Goal: Information Seeking & Learning: Learn about a topic

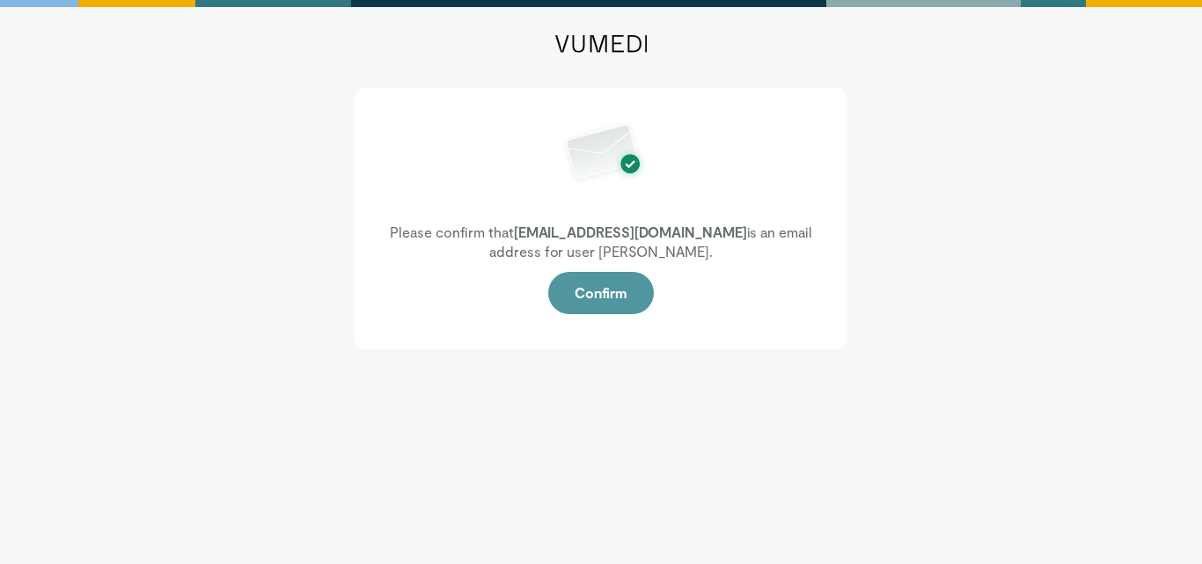
click at [597, 284] on button "Confirm" at bounding box center [601, 293] width 106 height 42
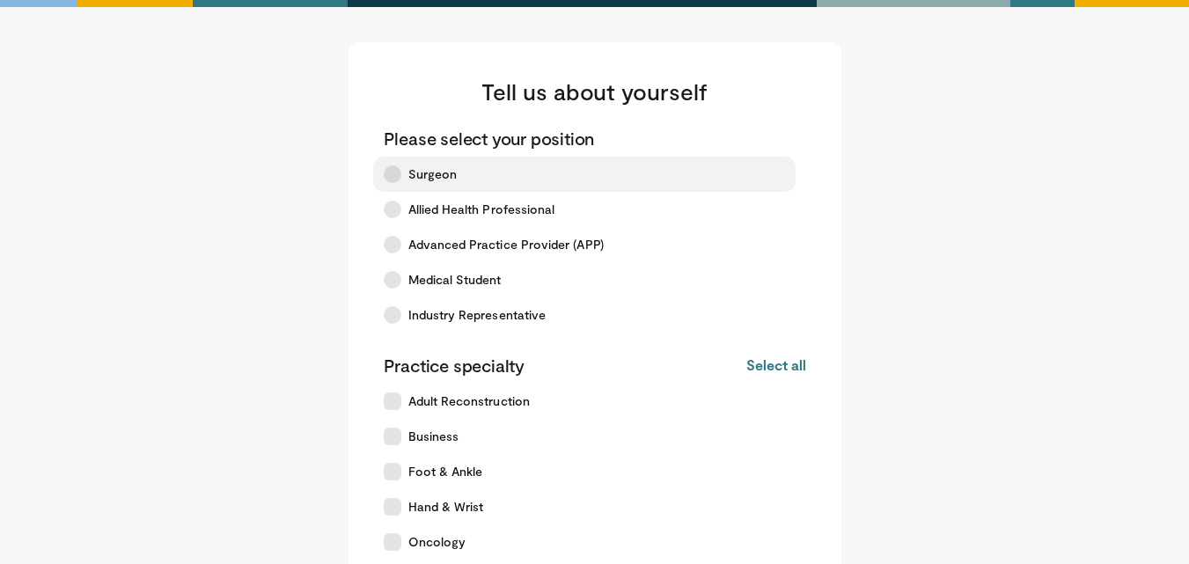
click at [414, 182] on span "Surgeon" at bounding box center [432, 174] width 49 height 18
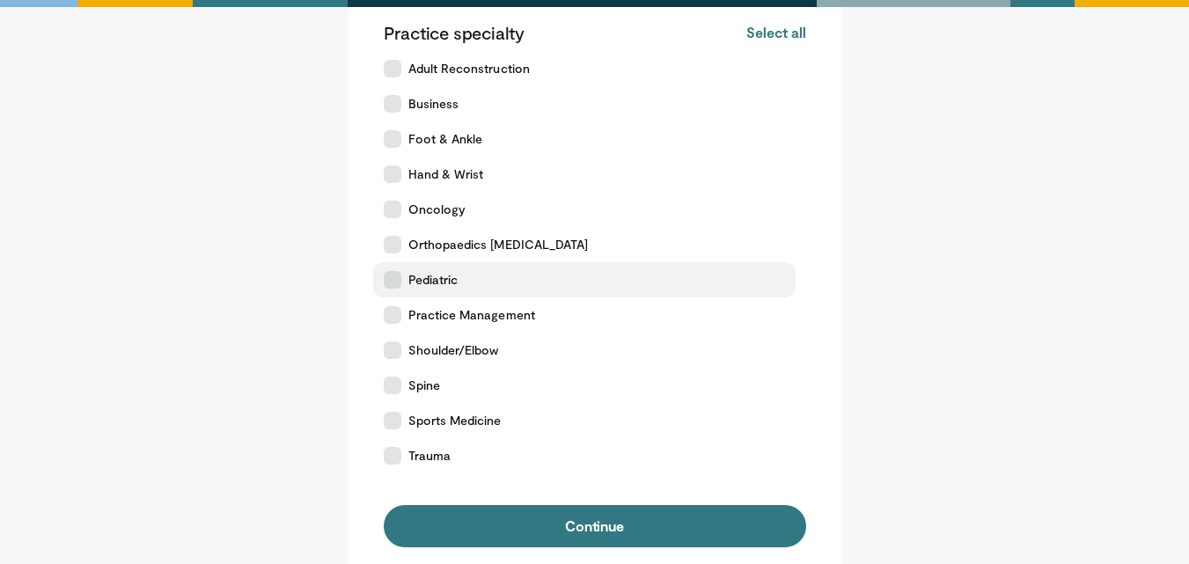
scroll to position [331, 0]
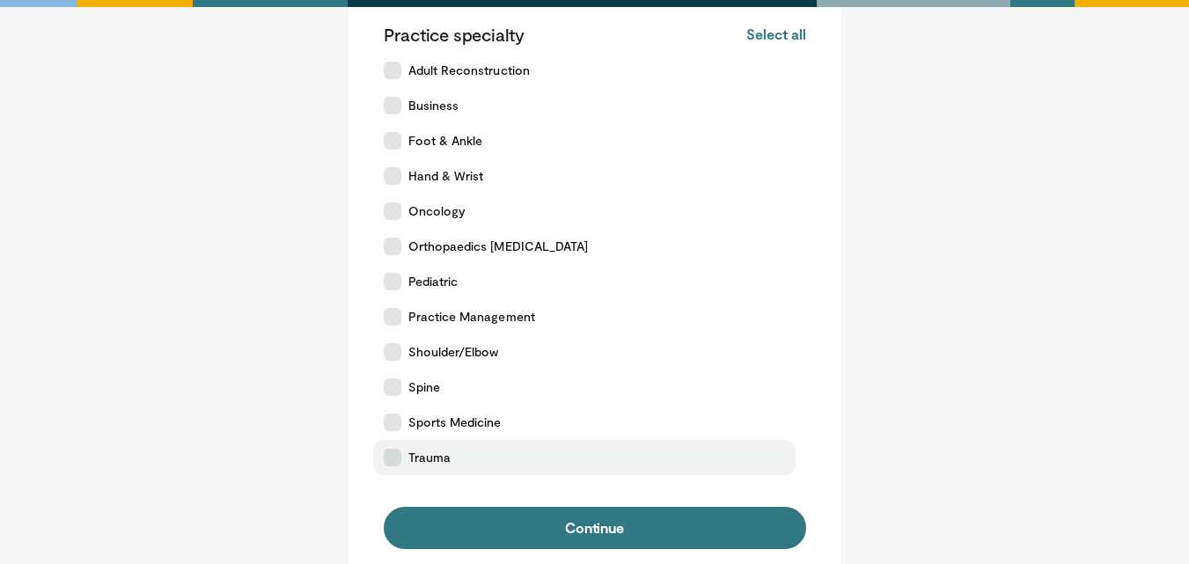
click at [403, 462] on label "Trauma" at bounding box center [584, 457] width 422 height 35
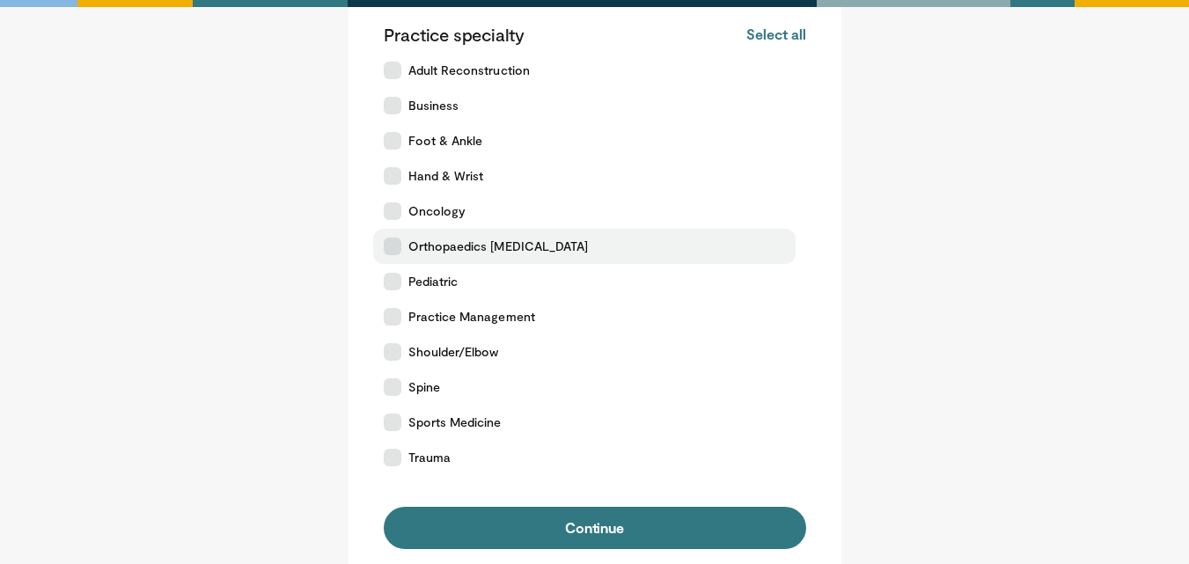
click at [386, 243] on icon at bounding box center [393, 247] width 18 height 18
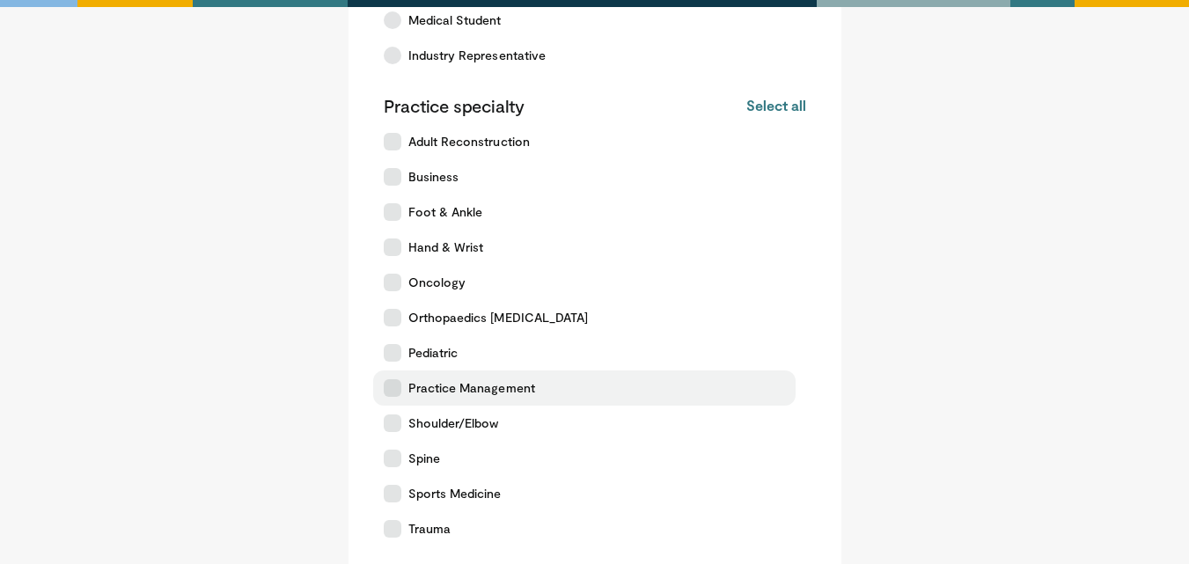
scroll to position [252, 0]
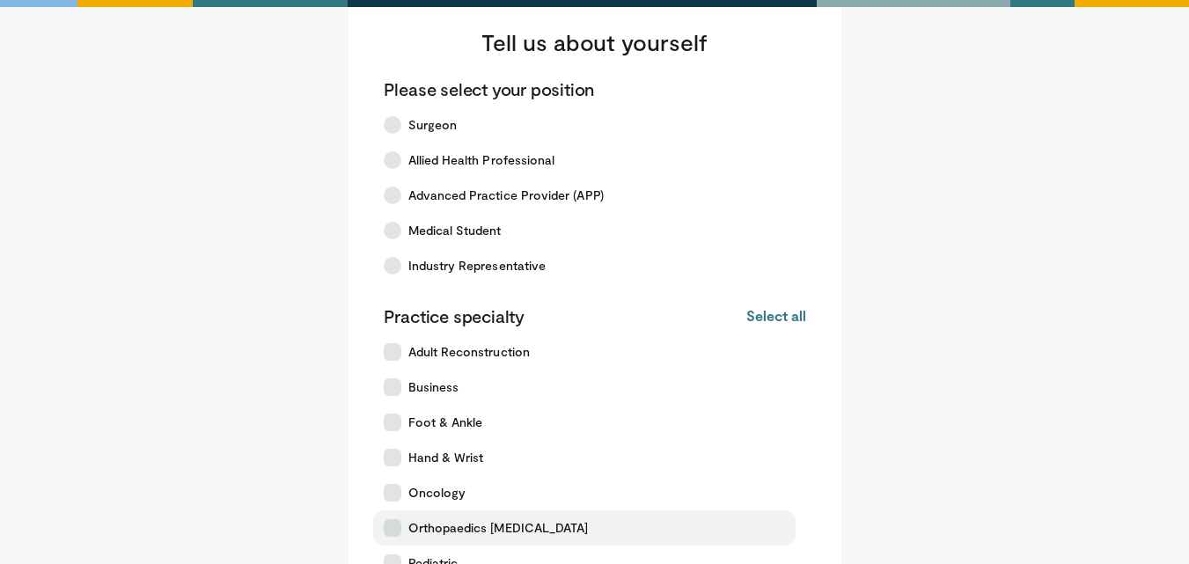
click at [379, 310] on div "Tell us about yourself Please select your position Surgeon Allied Health Profes…" at bounding box center [594, 429] width 493 height 873
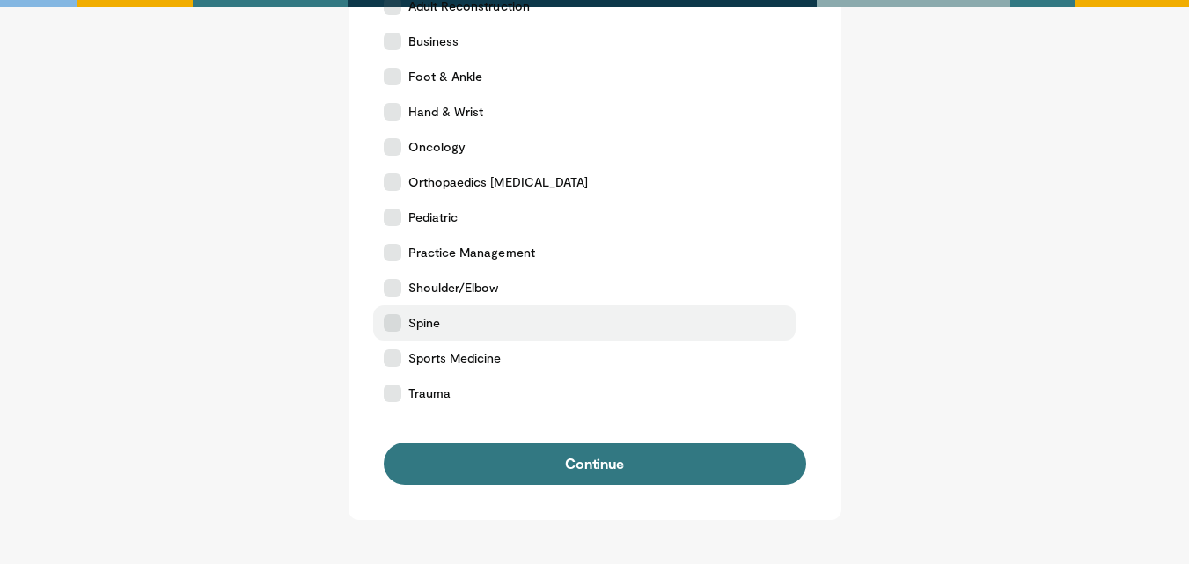
scroll to position [431, 0]
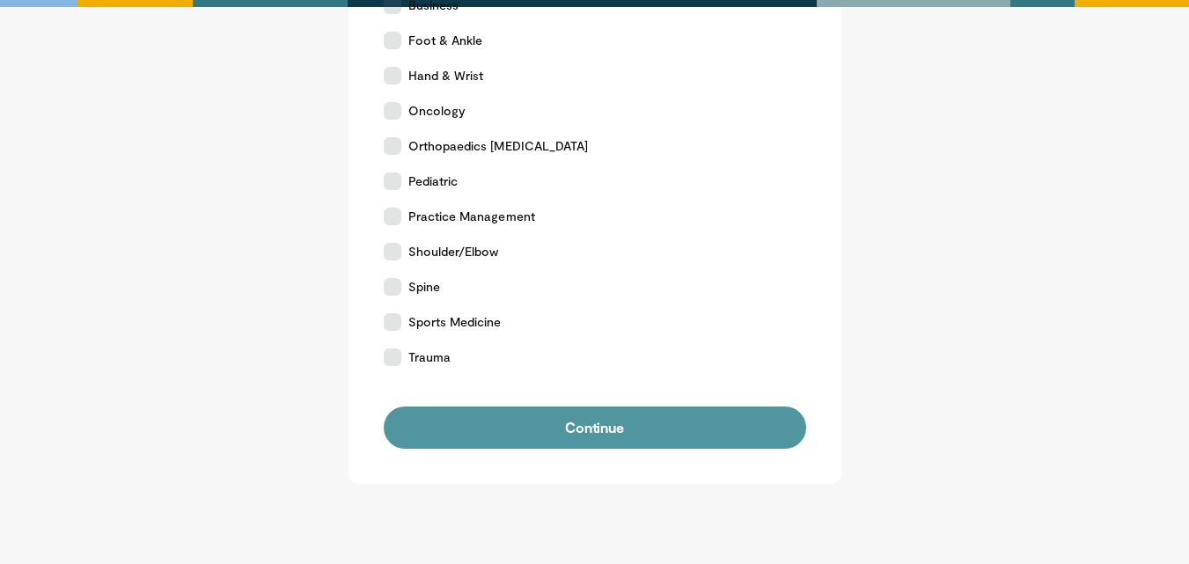
click at [453, 438] on button "Continue" at bounding box center [595, 428] width 422 height 42
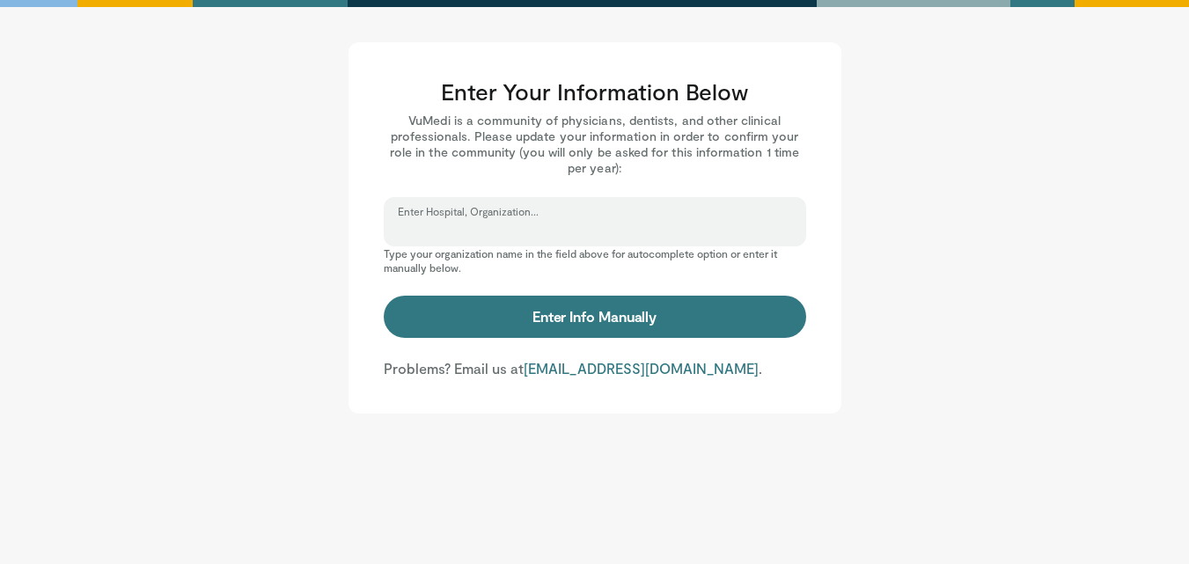
click at [470, 231] on input "Enter Hospital, Organization..." at bounding box center [595, 229] width 394 height 19
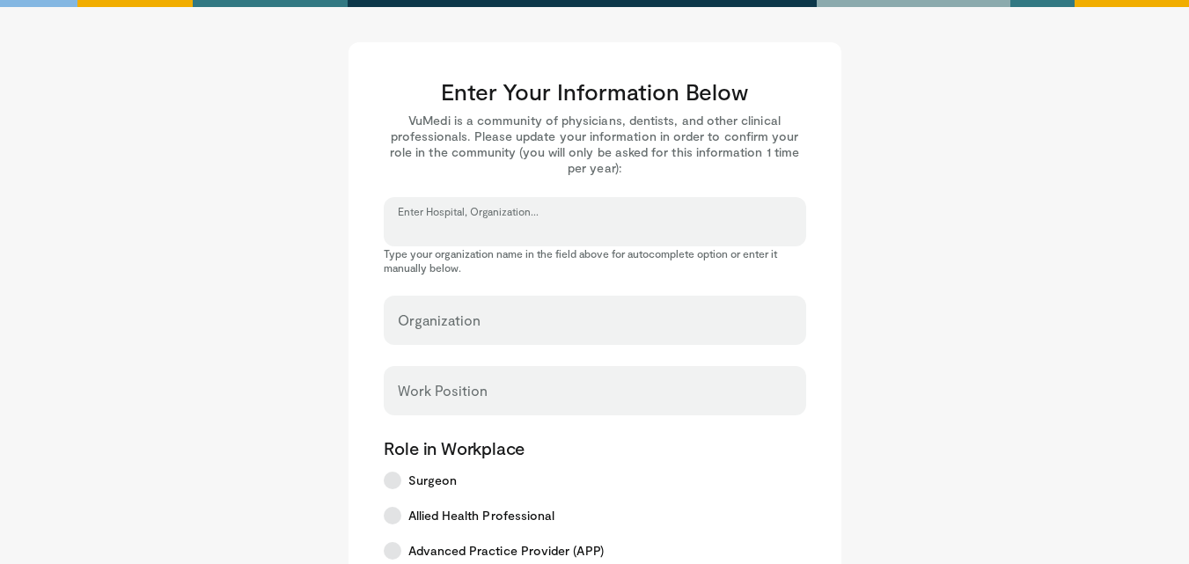
type input "*"
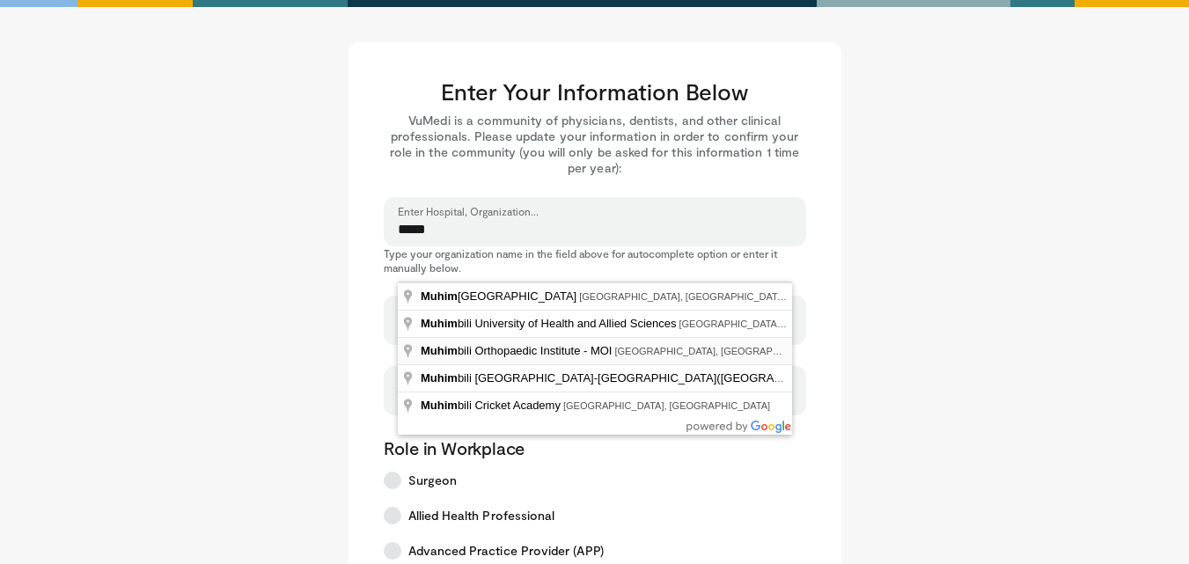
type input "**********"
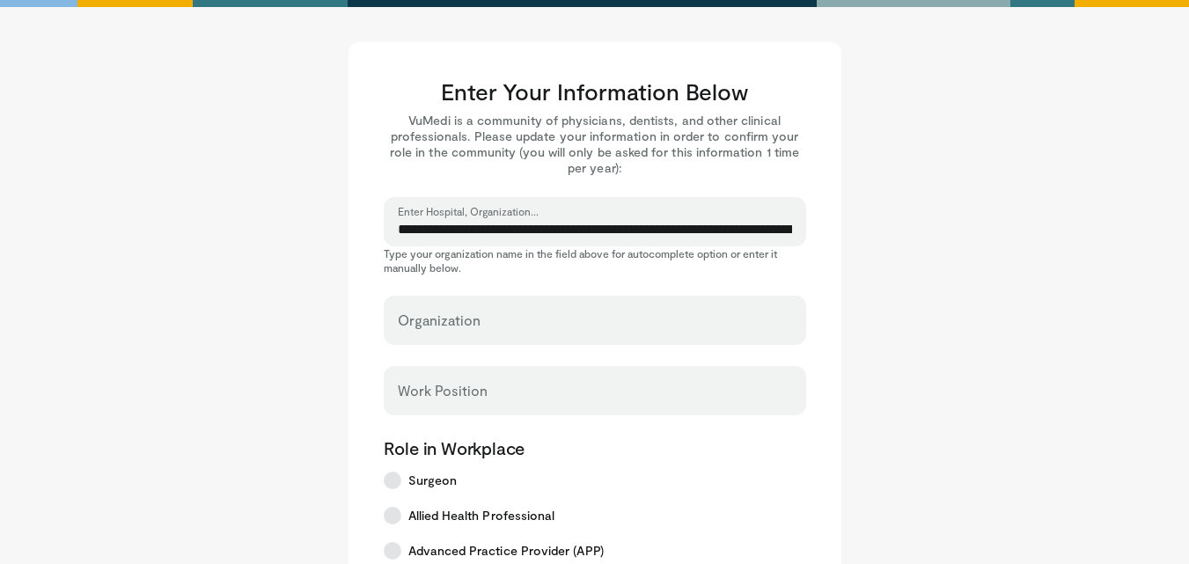
select select "**"
type input "**********"
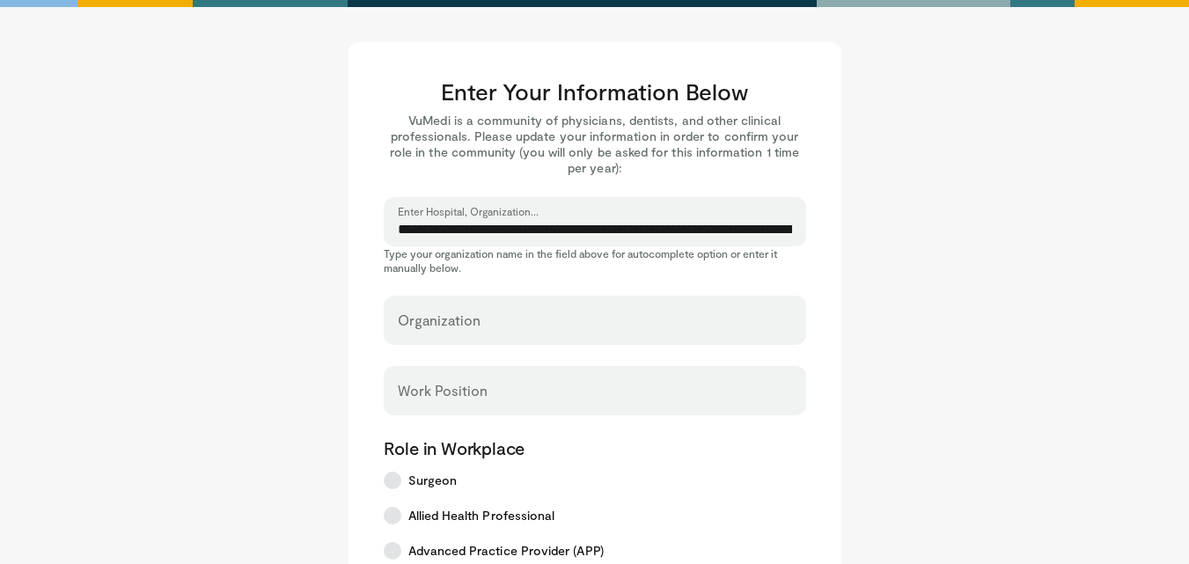
type input "*****"
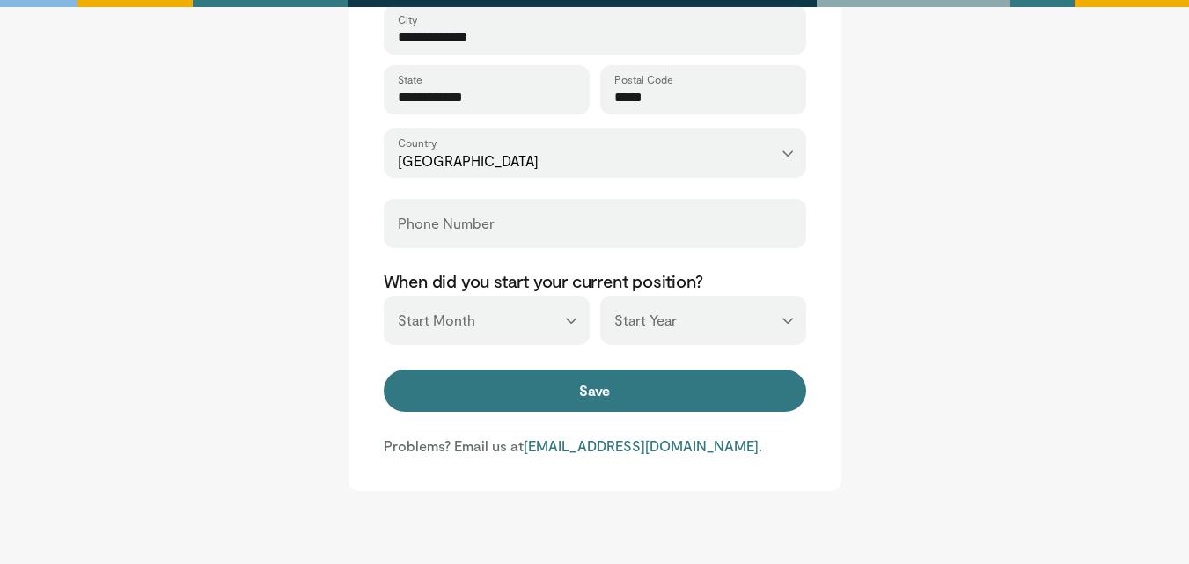
scroll to position [739, 0]
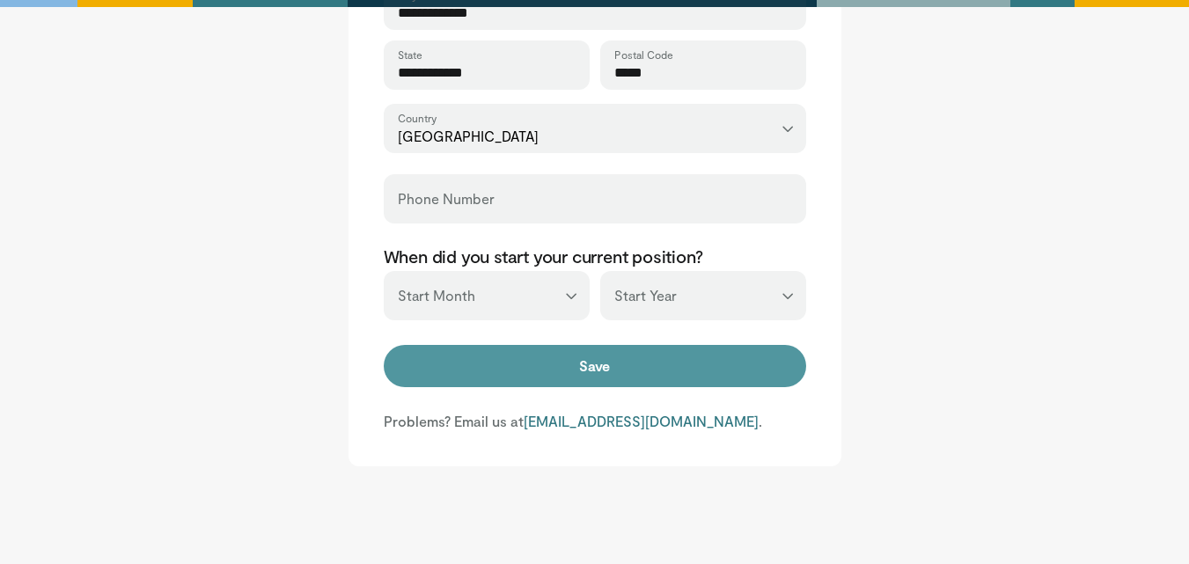
click at [525, 374] on button "Save" at bounding box center [595, 366] width 422 height 42
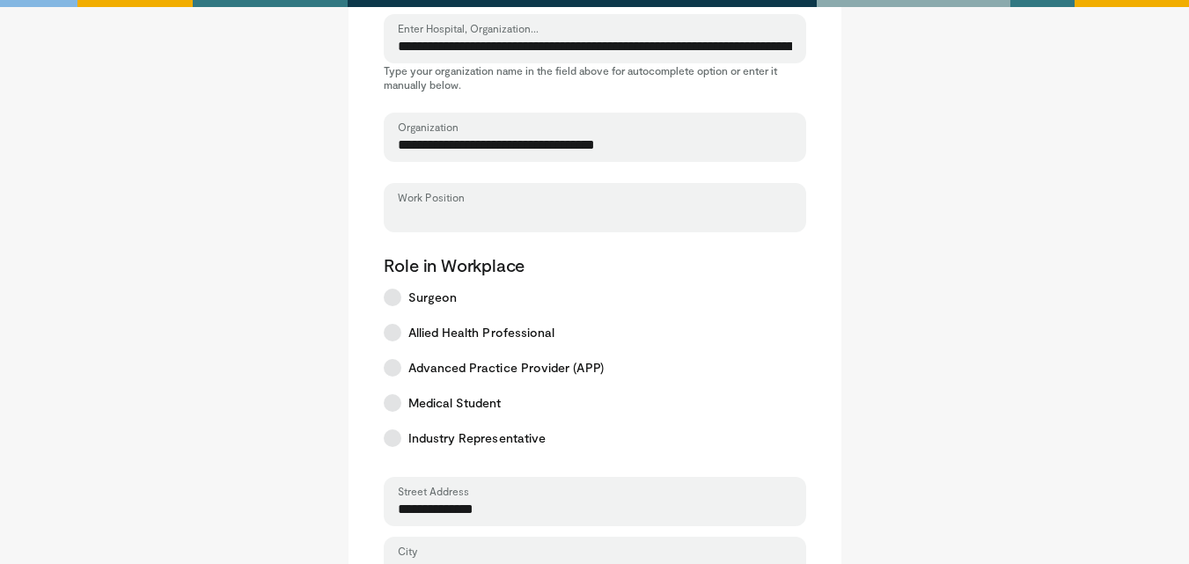
scroll to position [151, 0]
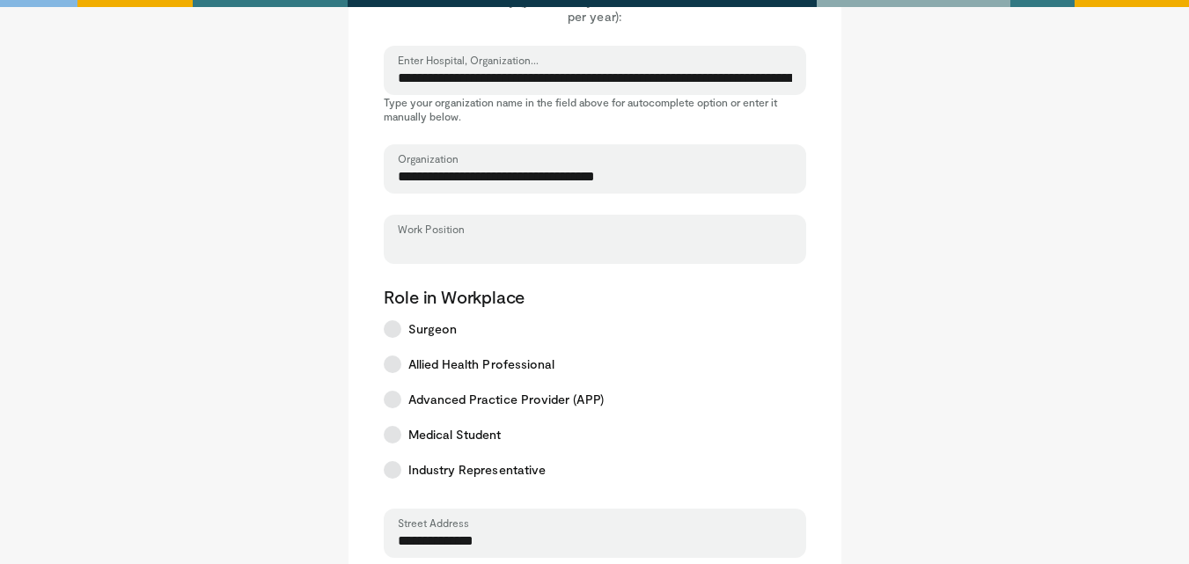
click at [495, 249] on input "Work Position" at bounding box center [595, 247] width 394 height 19
click at [458, 248] on input "Work Position" at bounding box center [595, 247] width 394 height 19
type input "*"
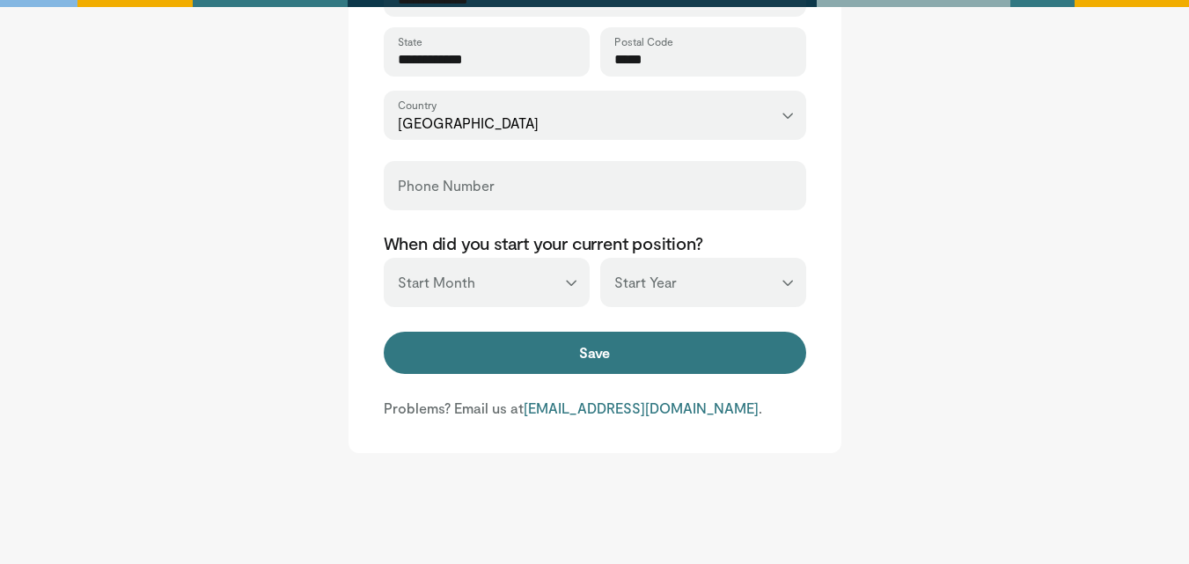
scroll to position [765, 0]
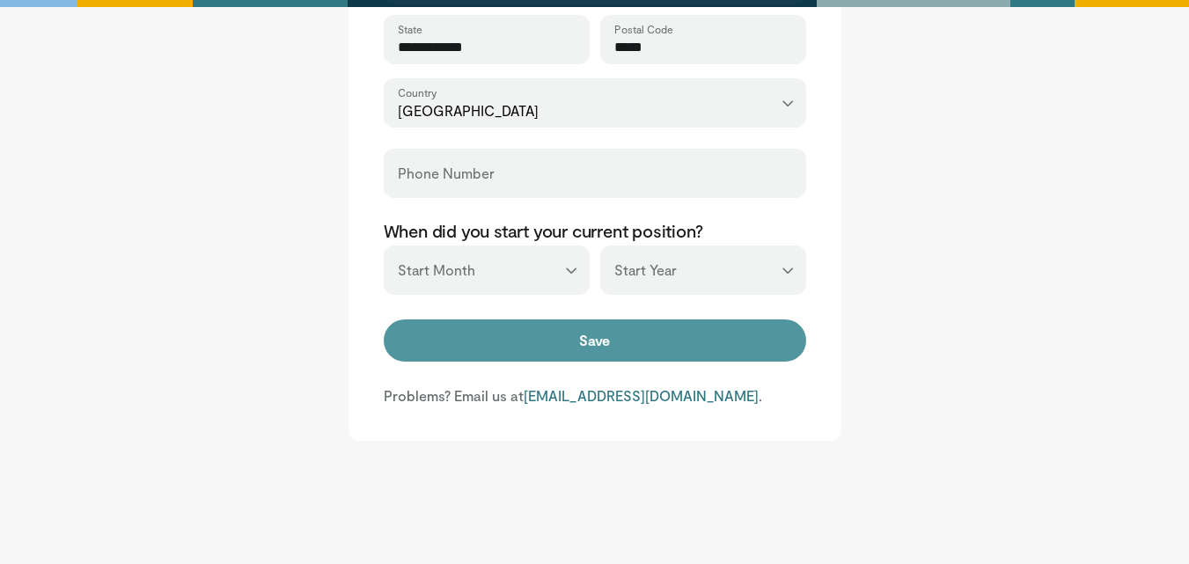
type input "*******"
click at [508, 333] on button "Save" at bounding box center [595, 340] width 422 height 42
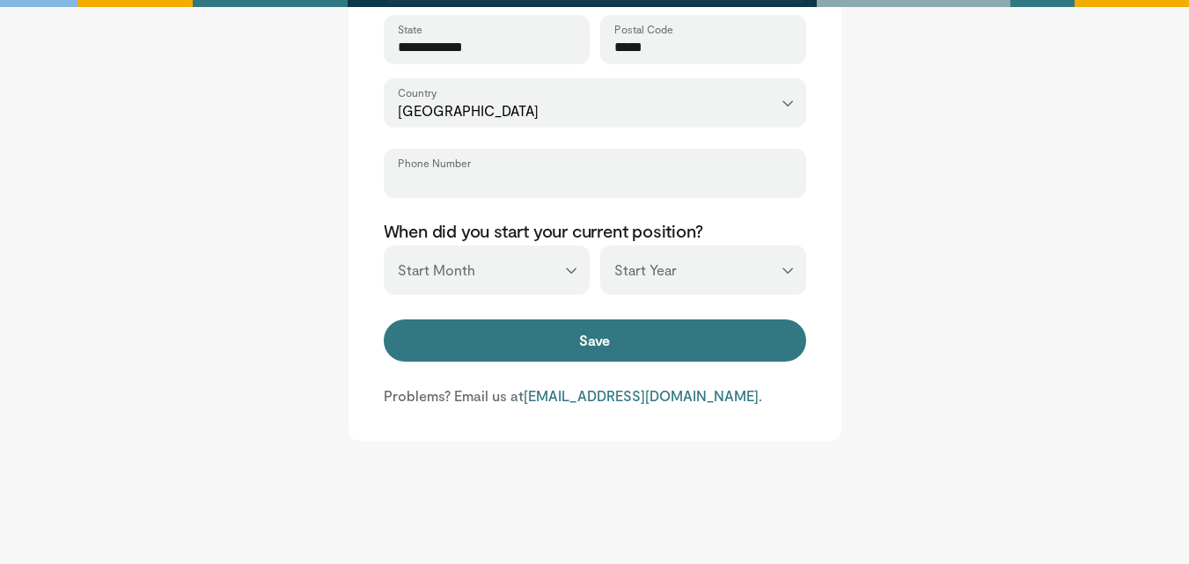
click at [527, 185] on input "Phone Number" at bounding box center [595, 181] width 394 height 19
drag, startPoint x: 405, startPoint y: 184, endPoint x: 356, endPoint y: 177, distance: 49.8
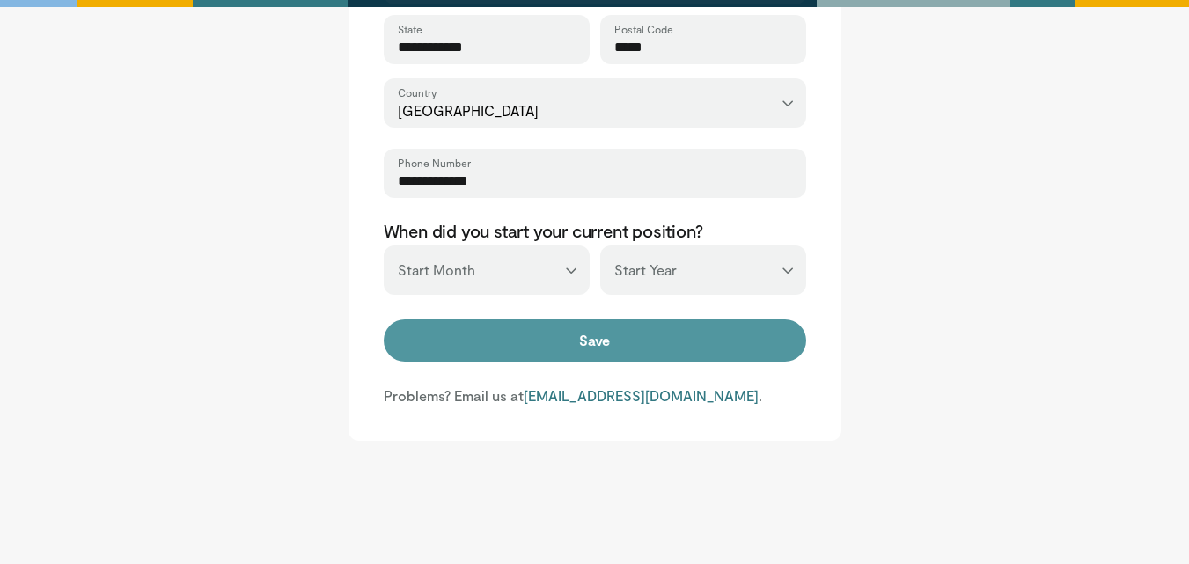
type input "**********"
click at [531, 323] on button "Save" at bounding box center [595, 340] width 422 height 42
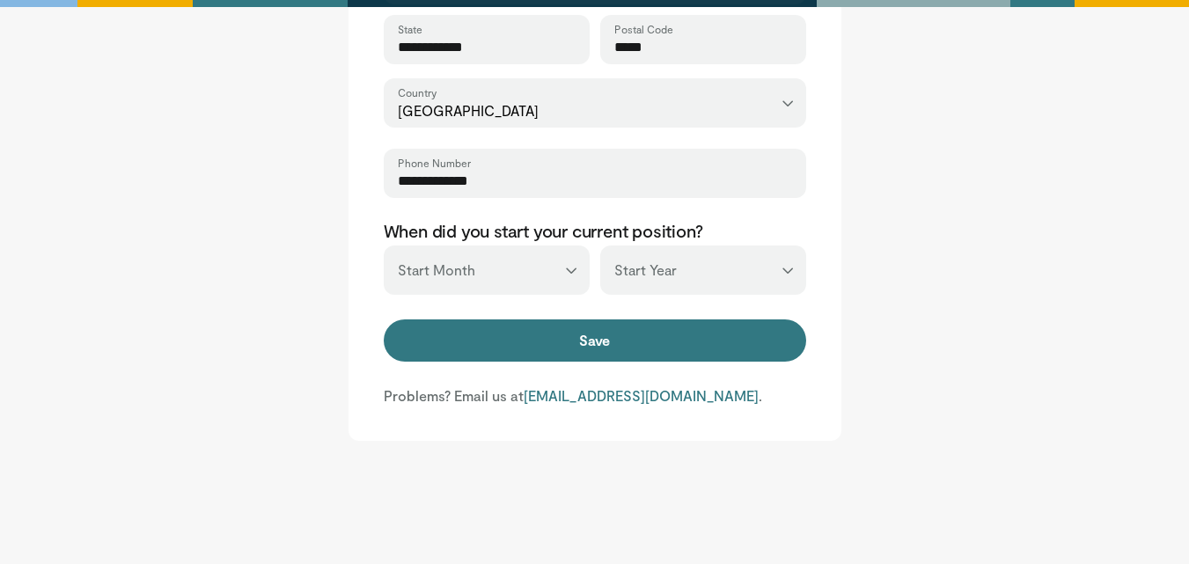
click at [541, 282] on select "*** ******* ******** ***** ***** *** **** **** ****** ********* ******* *******…" at bounding box center [487, 270] width 206 height 49
select select "**"
click at [384, 246] on select "*** ******* ******** ***** ***** *** **** **** ****** ********* ******* *******…" at bounding box center [487, 270] width 206 height 49
click at [675, 255] on select "*** **** **** **** **** **** **** **** **** **** **** **** **** **** **** **** …" at bounding box center [703, 270] width 206 height 49
select select "****"
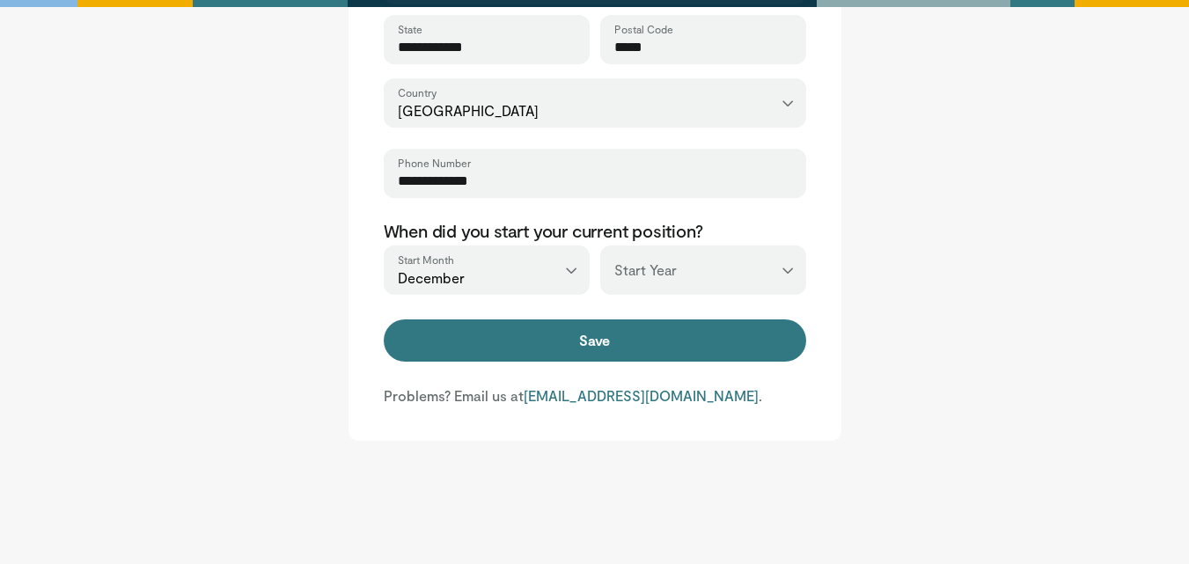
click at [600, 246] on select "*** **** **** **** **** **** **** **** **** **** **** **** **** **** **** **** …" at bounding box center [703, 270] width 206 height 49
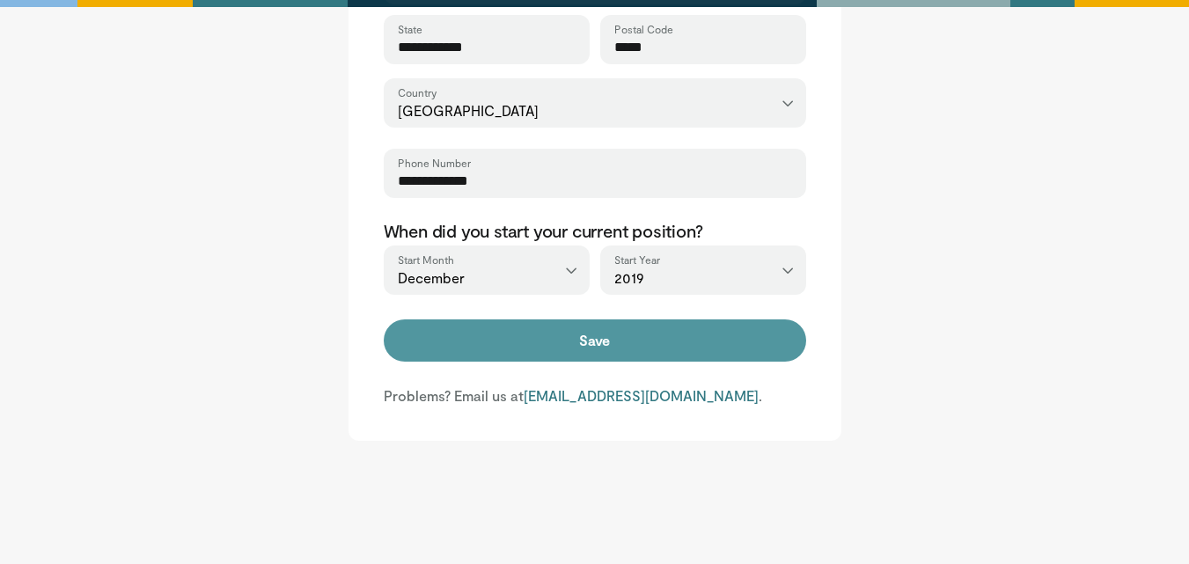
click at [660, 332] on button "Save" at bounding box center [595, 340] width 422 height 42
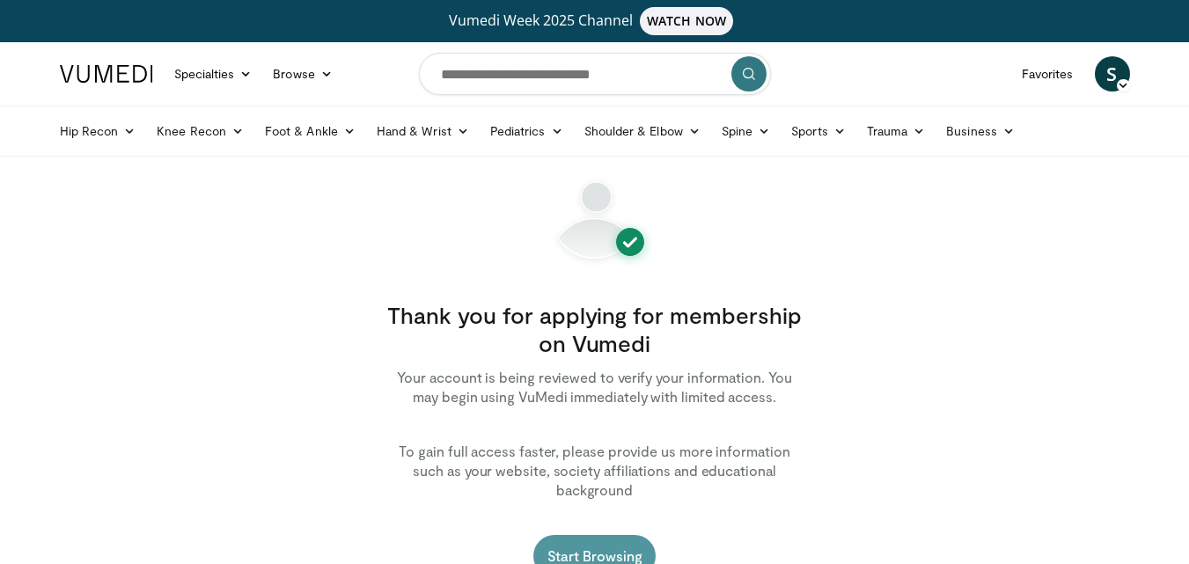
click at [590, 543] on link "Start Browsing" at bounding box center [594, 556] width 123 height 42
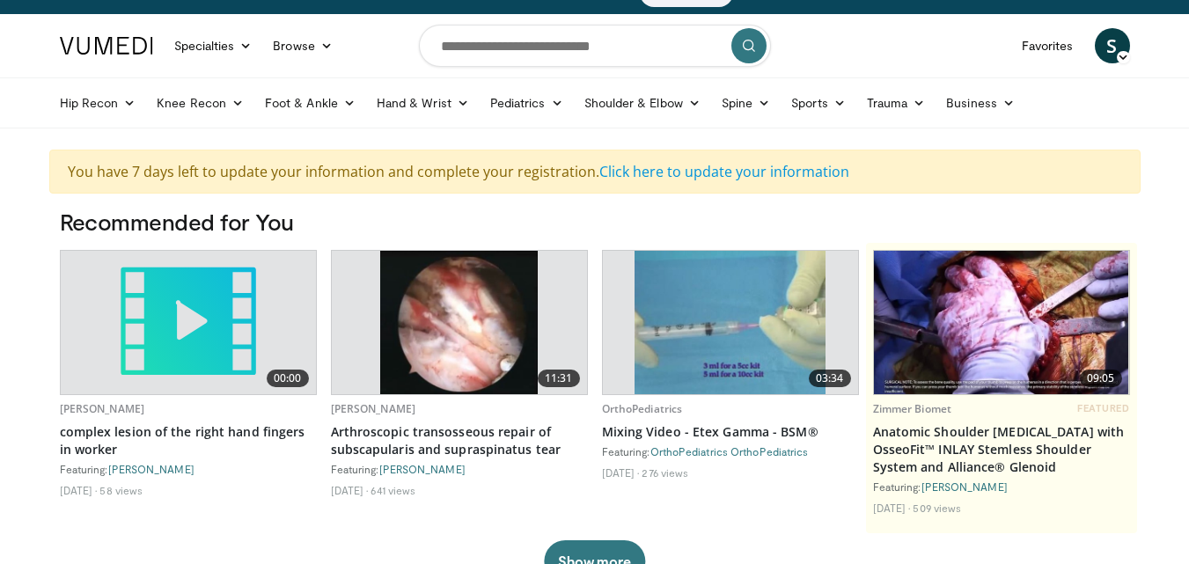
scroll to position [25, 0]
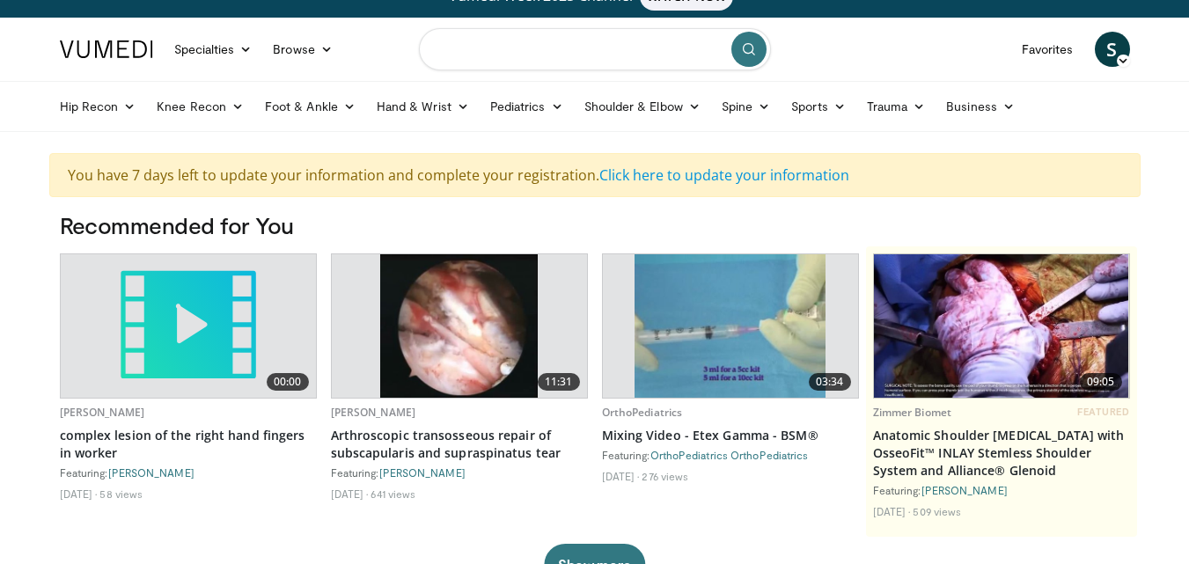
click at [517, 55] on input "Search topics, interventions" at bounding box center [595, 49] width 352 height 42
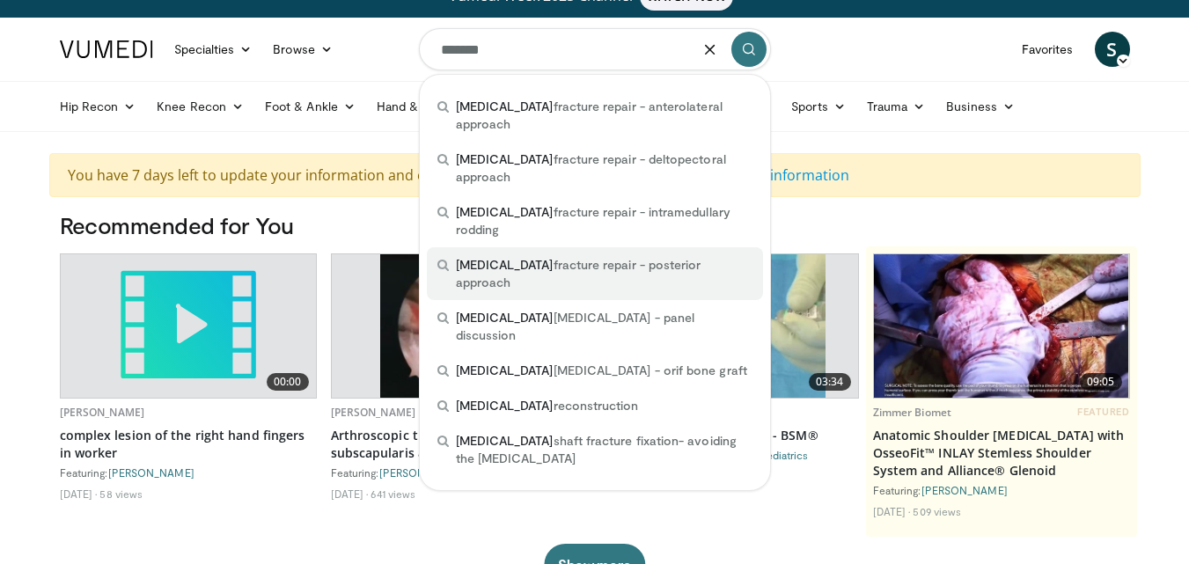
click at [578, 256] on span "[MEDICAL_DATA] repair - posterior approach" at bounding box center [604, 273] width 297 height 35
type input "**********"
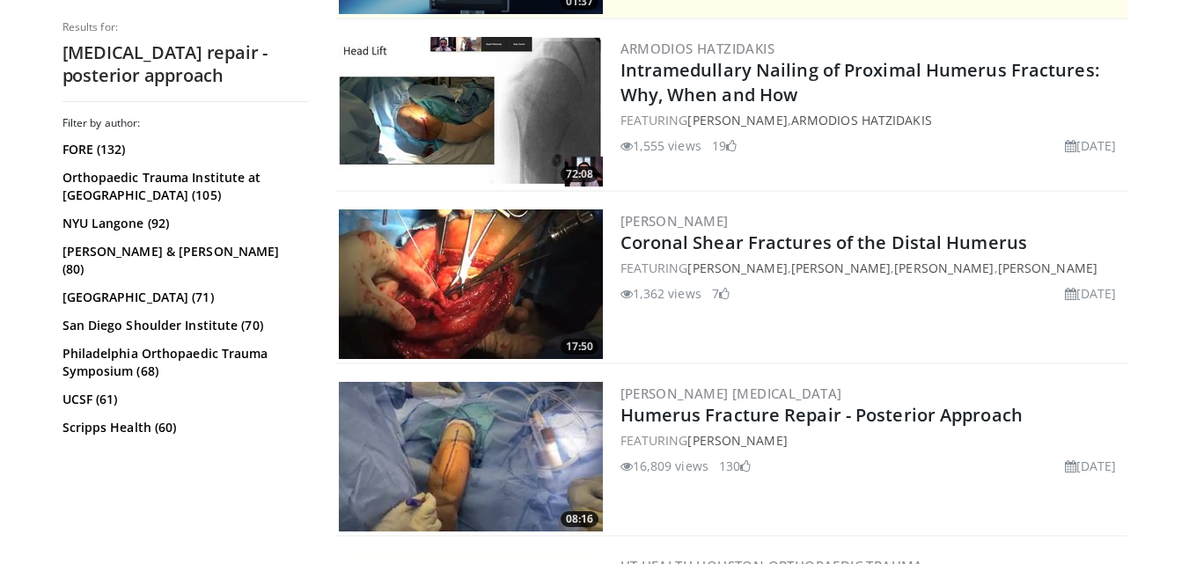
scroll to position [625, 0]
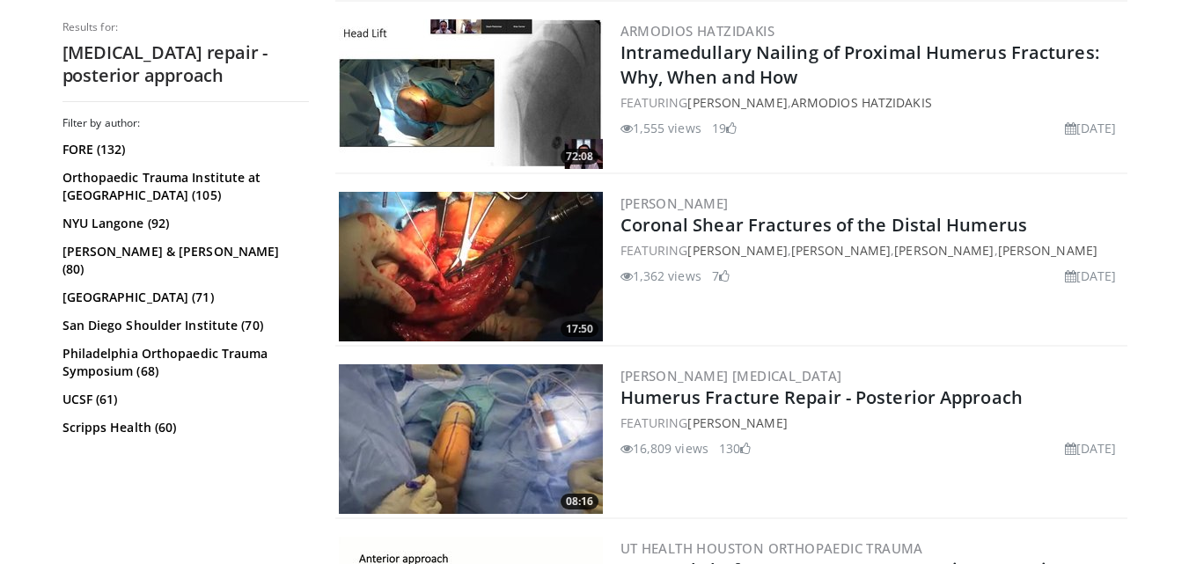
click at [523, 452] on img at bounding box center [471, 439] width 264 height 150
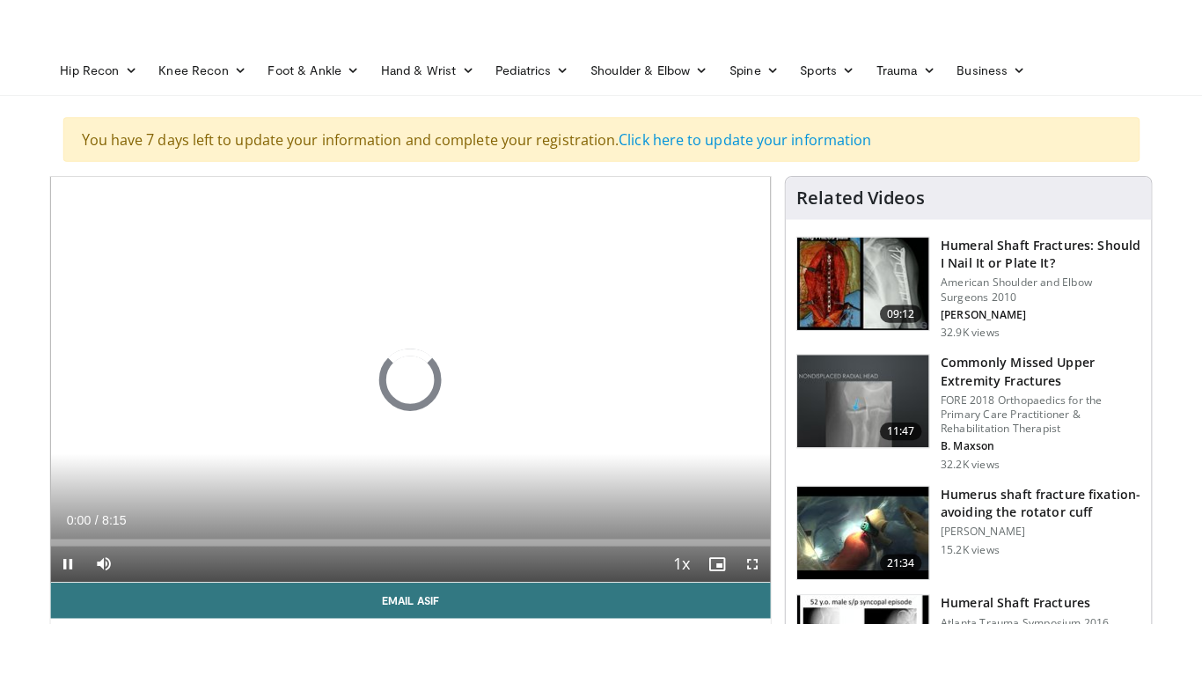
scroll to position [135, 0]
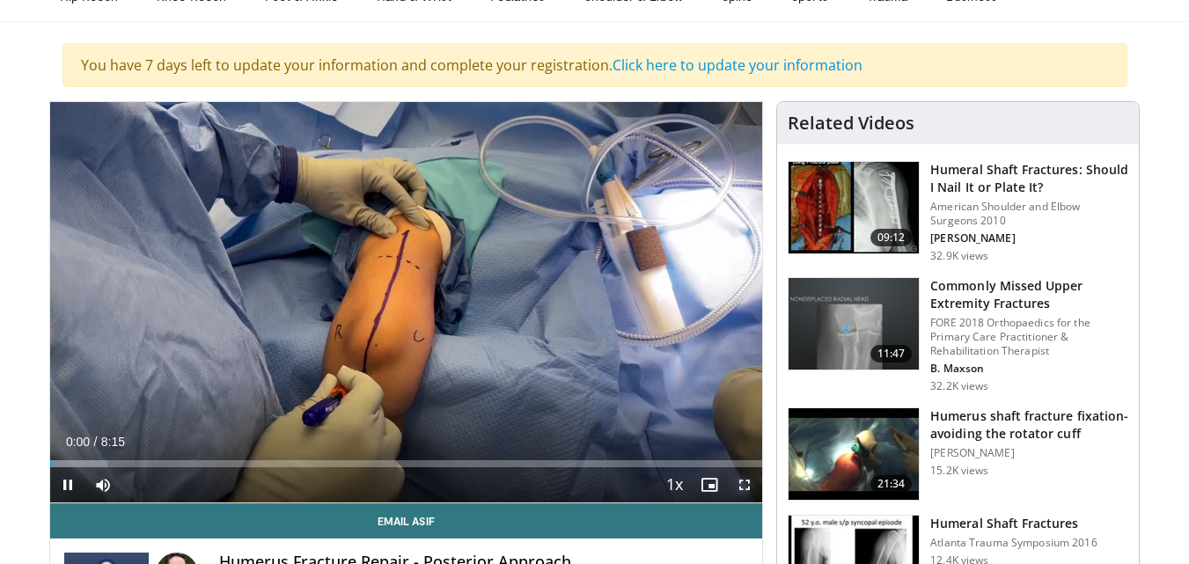
click at [741, 480] on span "Video Player" at bounding box center [744, 484] width 35 height 35
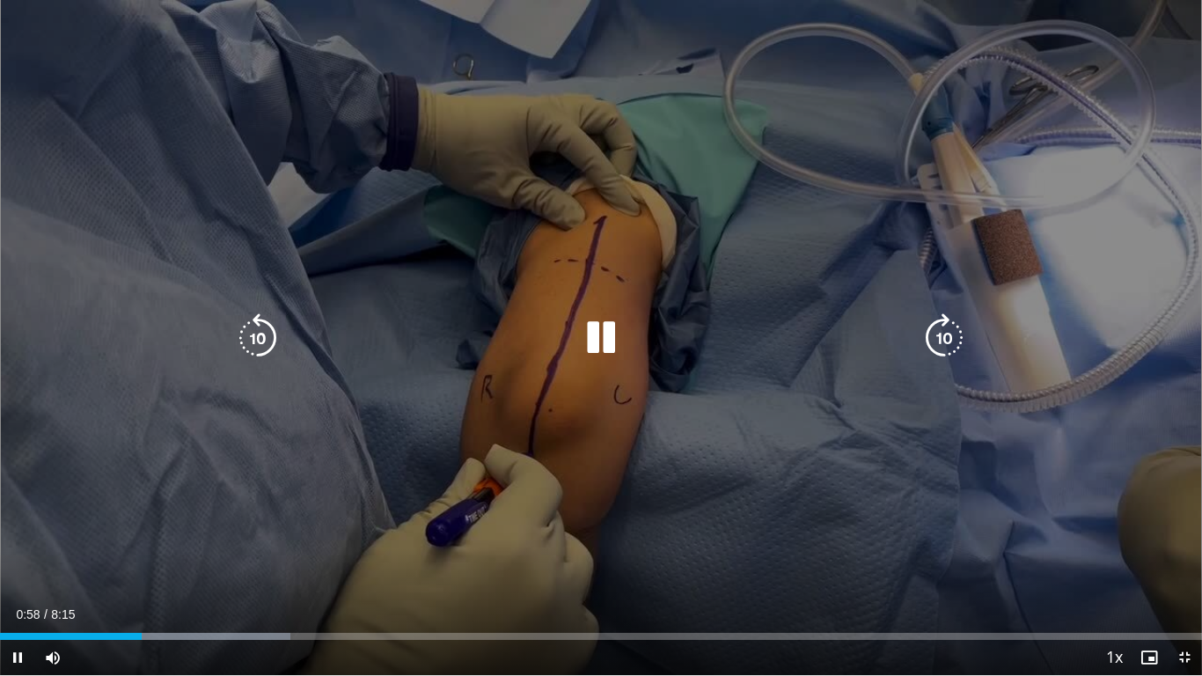
click at [599, 347] on icon "Video Player" at bounding box center [600, 337] width 49 height 49
click at [626, 356] on div "30 seconds Tap to unmute" at bounding box center [601, 337] width 1202 height 675
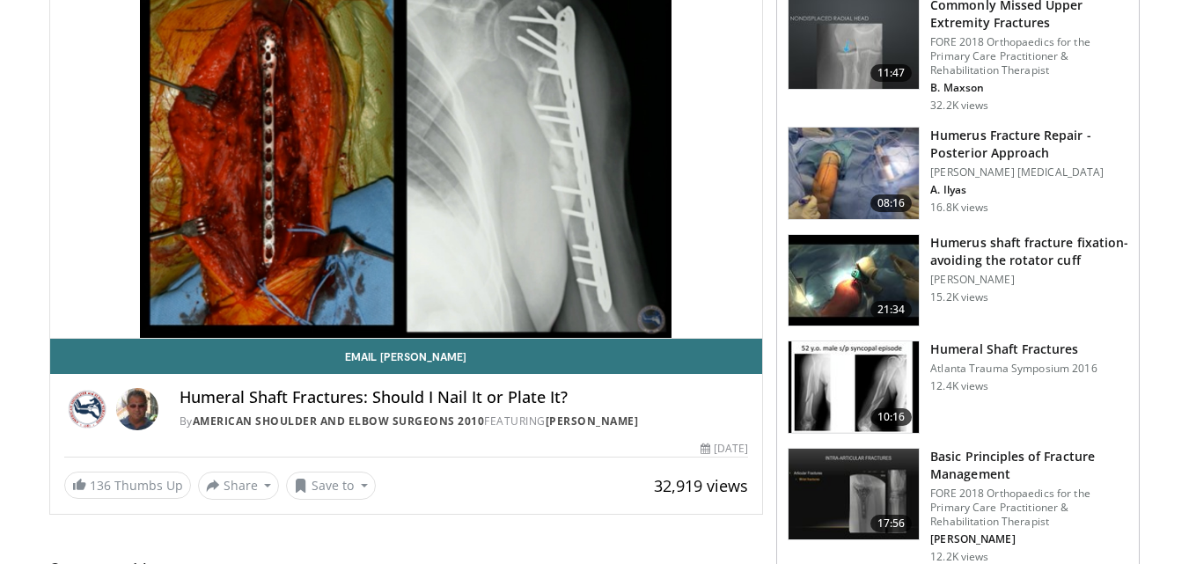
scroll to position [302, 0]
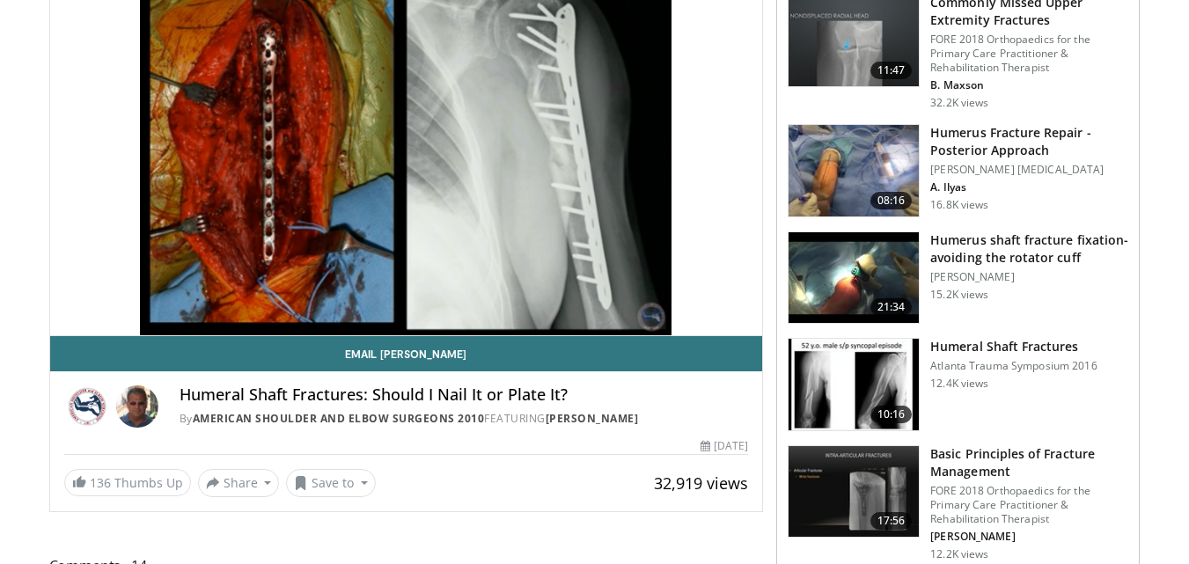
click at [836, 381] on img at bounding box center [853, 385] width 130 height 92
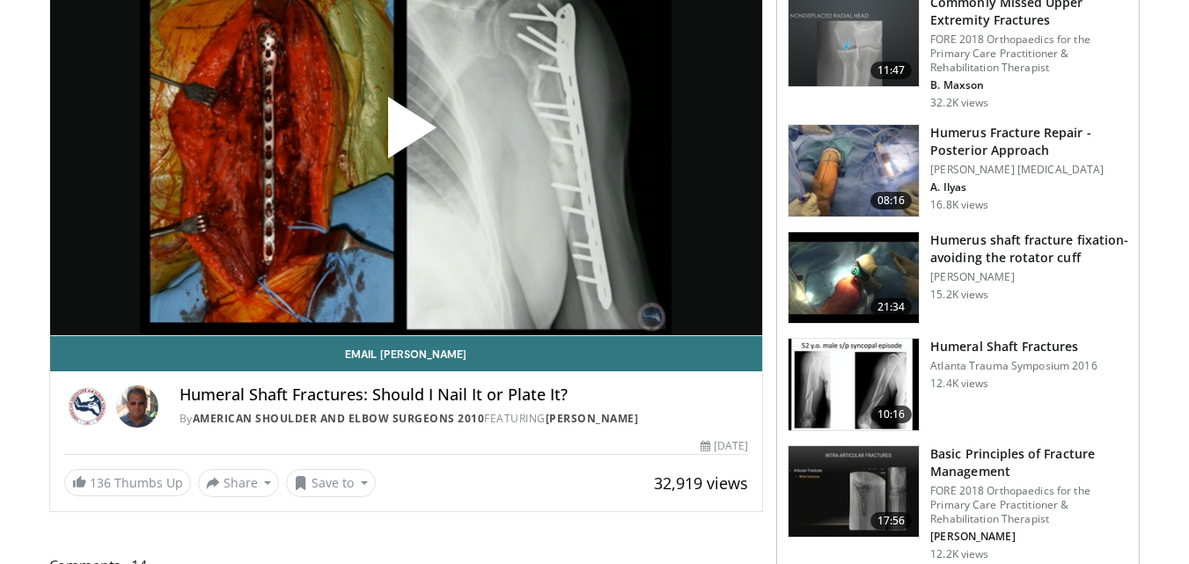
click at [406, 135] on span "Video Player" at bounding box center [406, 135] width 0 height 0
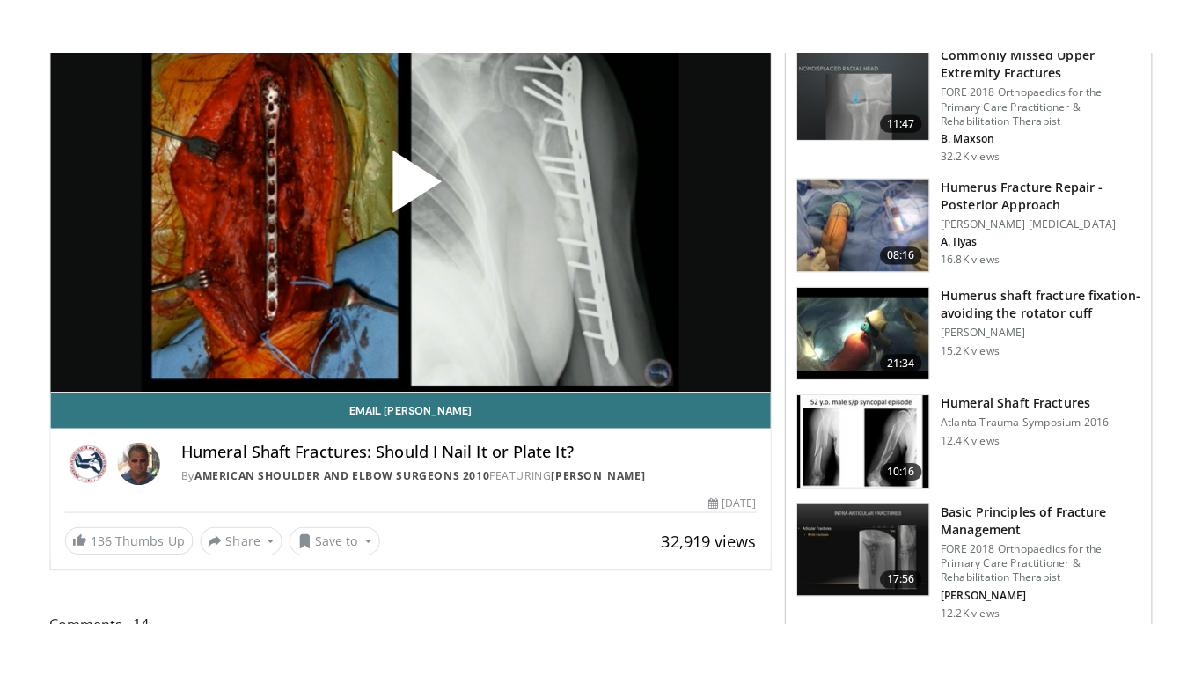
scroll to position [237, 0]
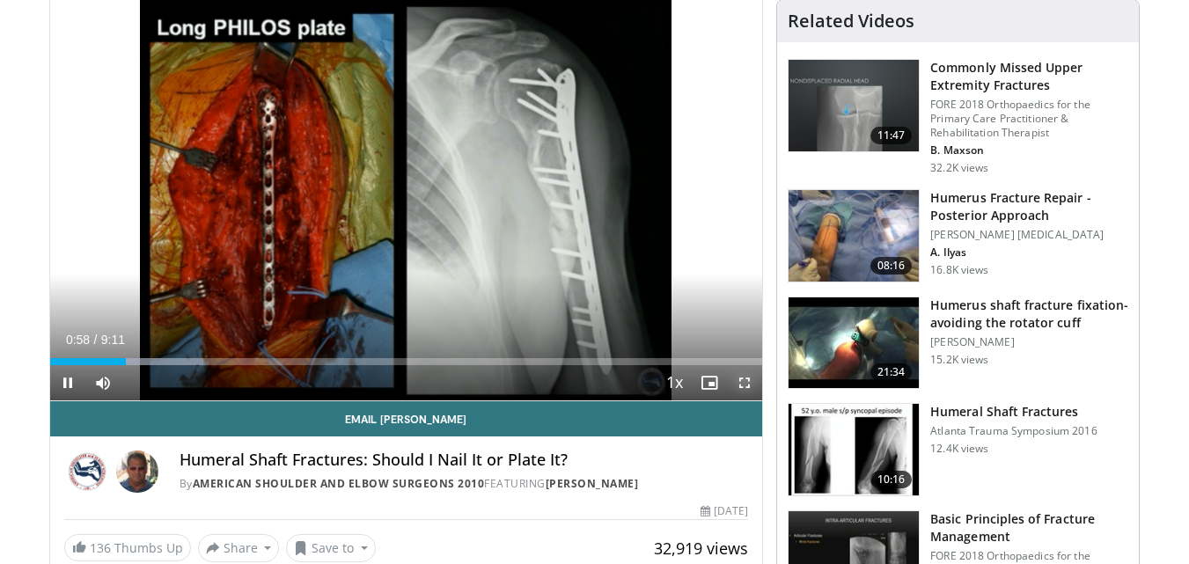
click at [741, 384] on span "Video Player" at bounding box center [744, 382] width 35 height 35
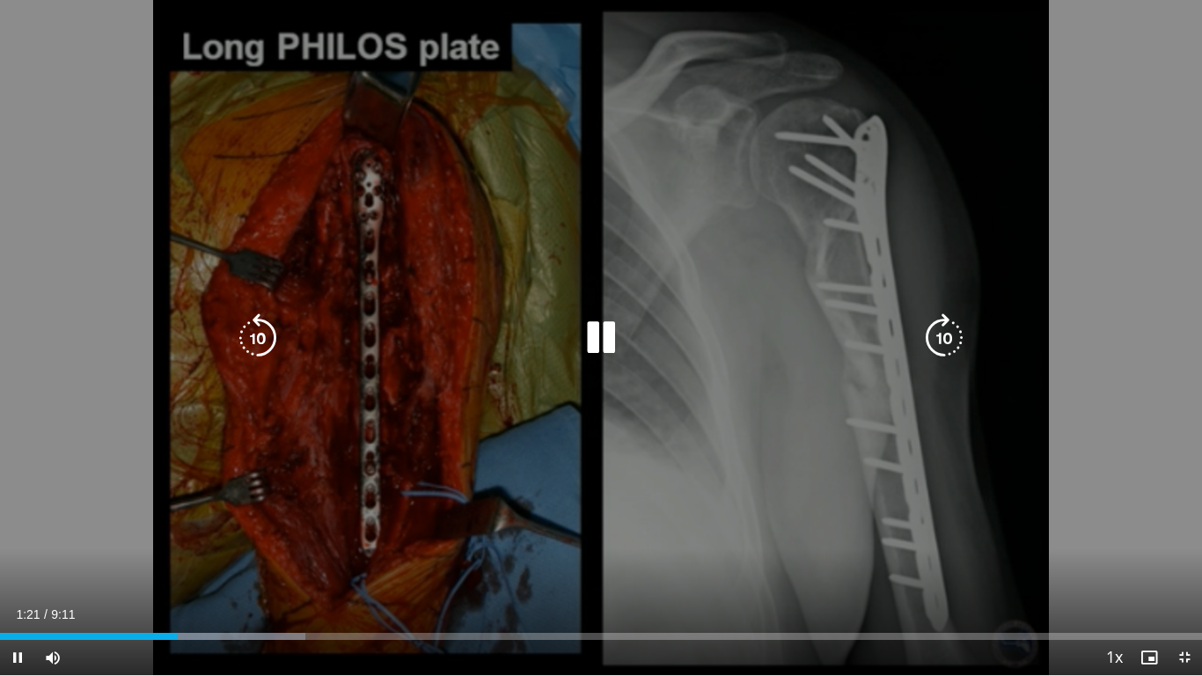
click at [689, 297] on div "10 seconds Tap to unmute" at bounding box center [601, 337] width 1202 height 675
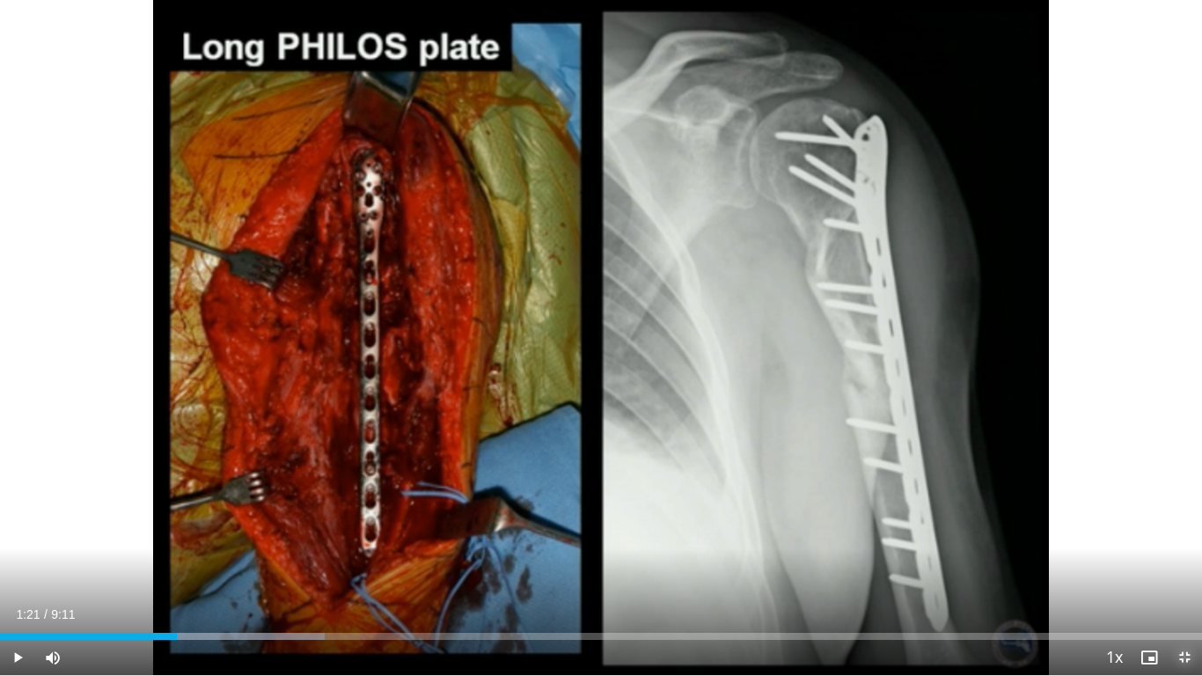
click at [1184, 563] on span "Video Player" at bounding box center [1184, 657] width 35 height 35
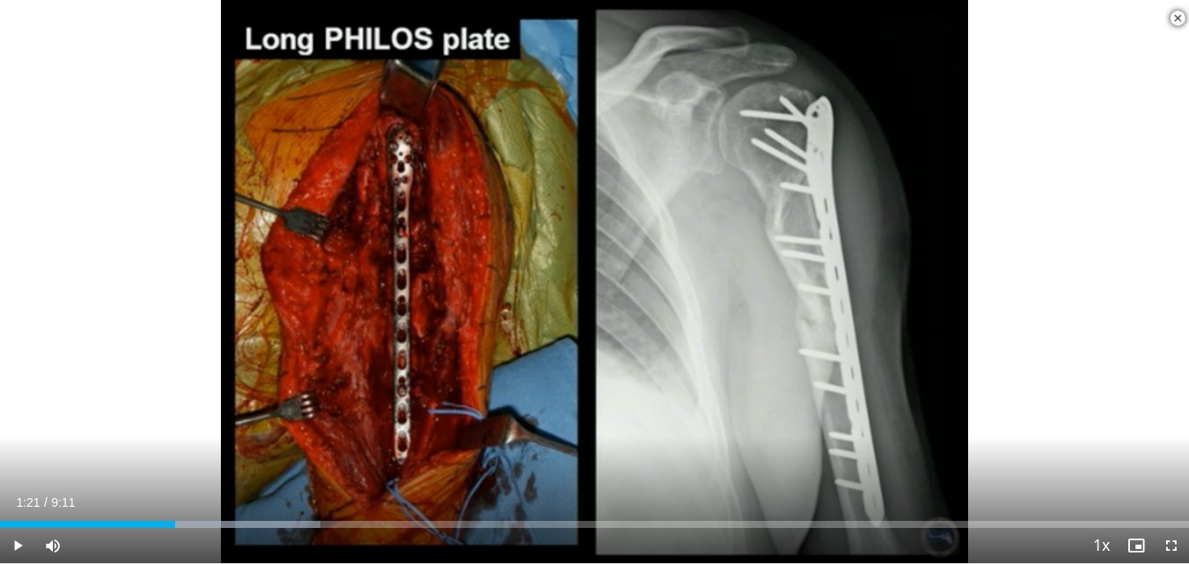
scroll to position [858, 0]
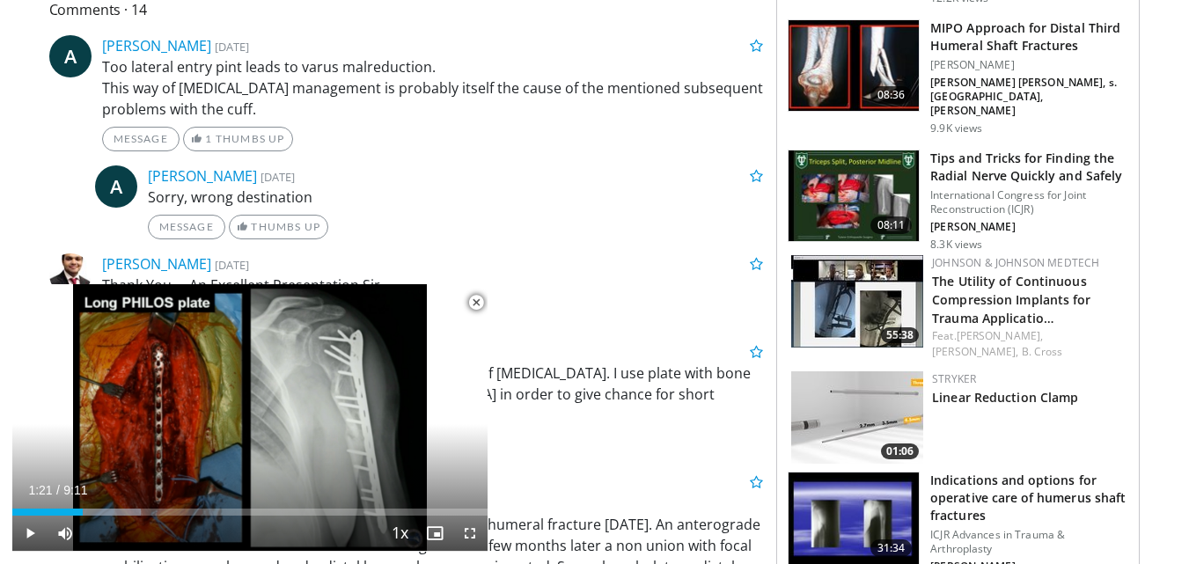
click at [476, 299] on span "Video Player" at bounding box center [475, 302] width 35 height 35
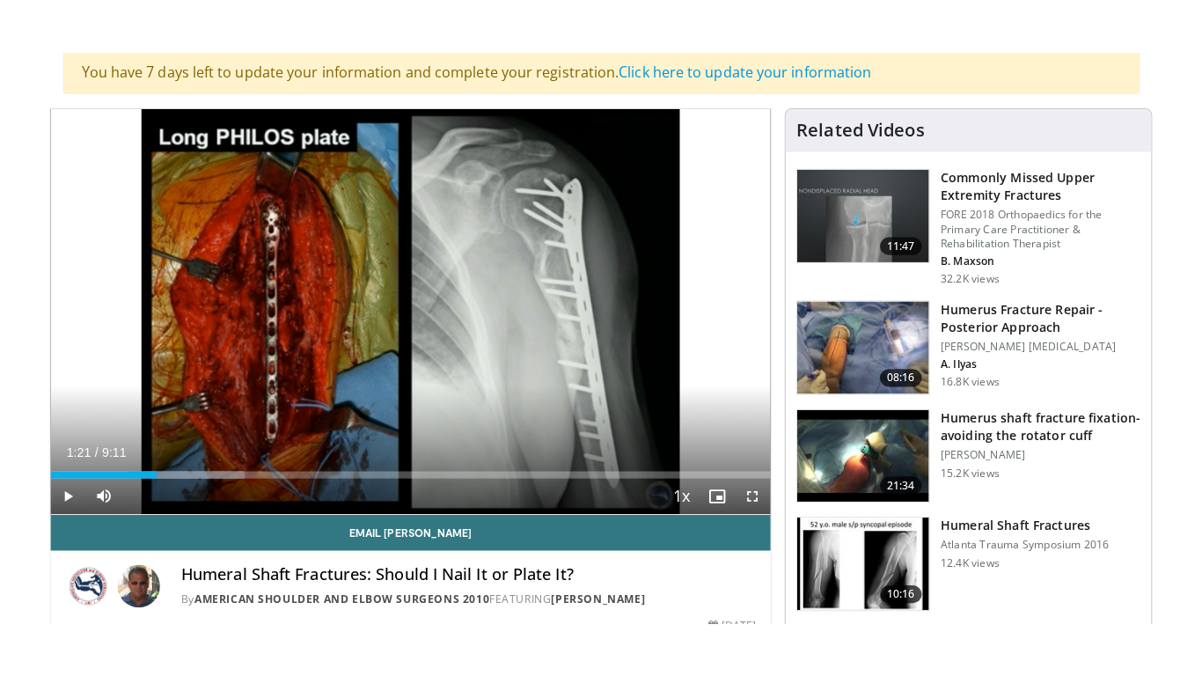
scroll to position [166, 0]
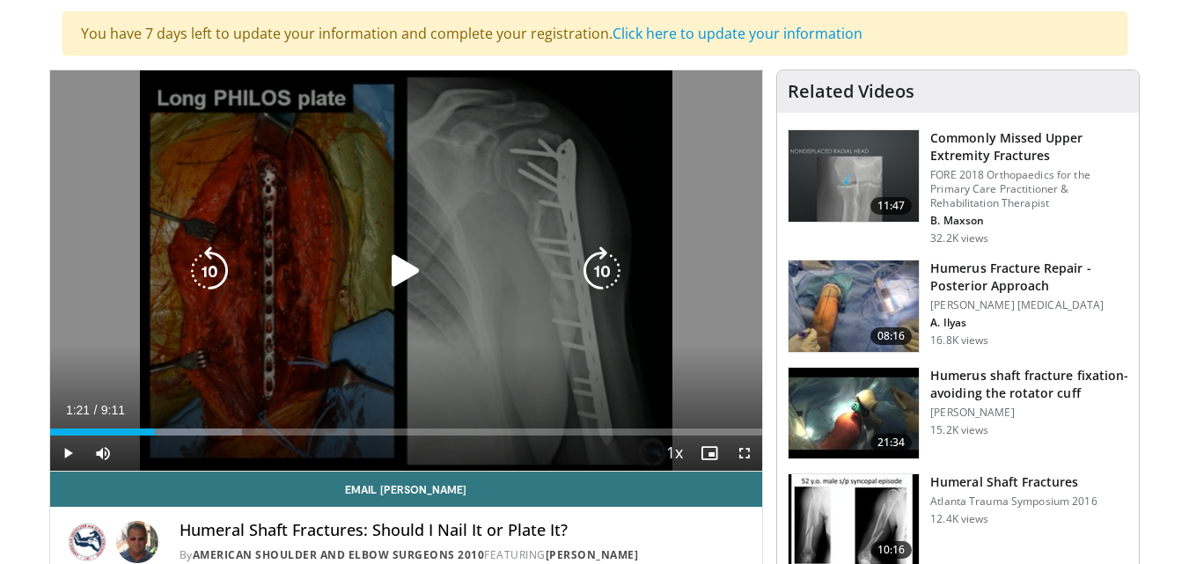
click at [312, 147] on div "10 seconds Tap to unmute" at bounding box center [406, 270] width 713 height 400
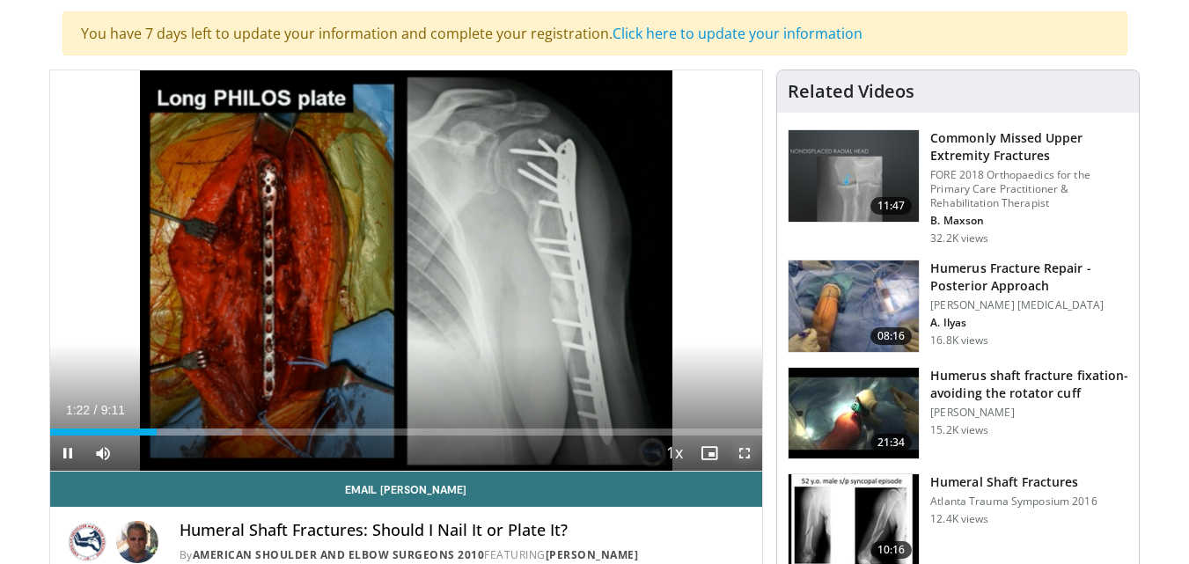
click at [745, 449] on span "Video Player" at bounding box center [744, 453] width 35 height 35
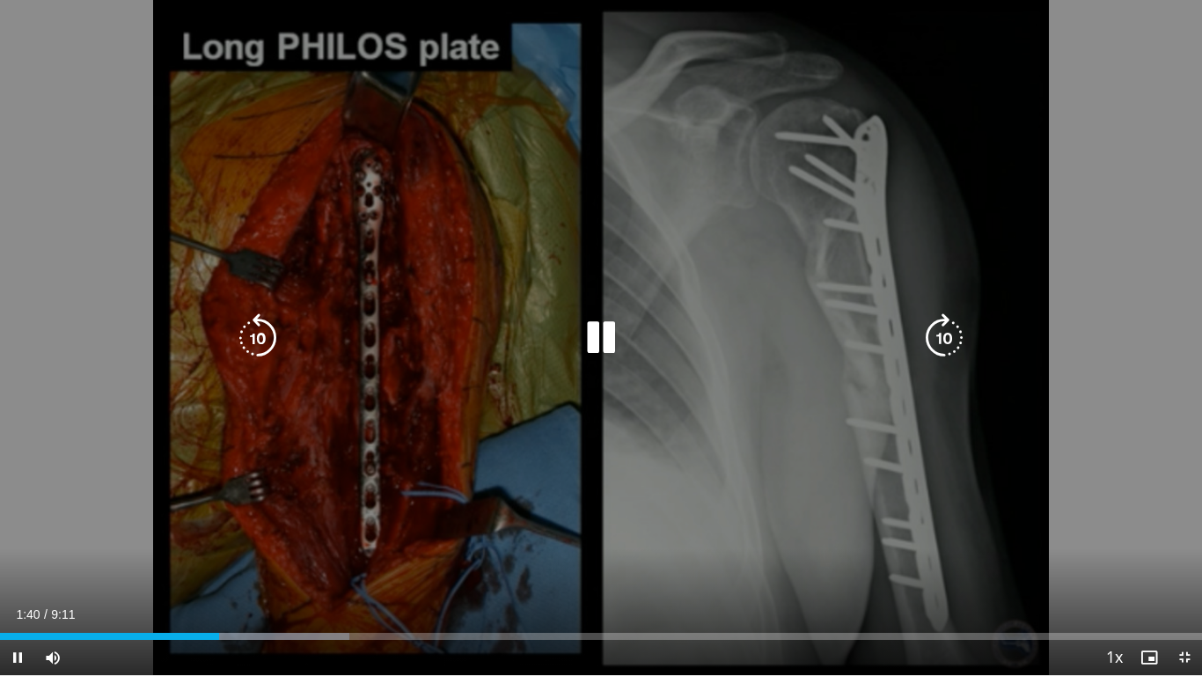
click at [593, 375] on div "10 seconds Tap to unmute" at bounding box center [601, 337] width 1202 height 675
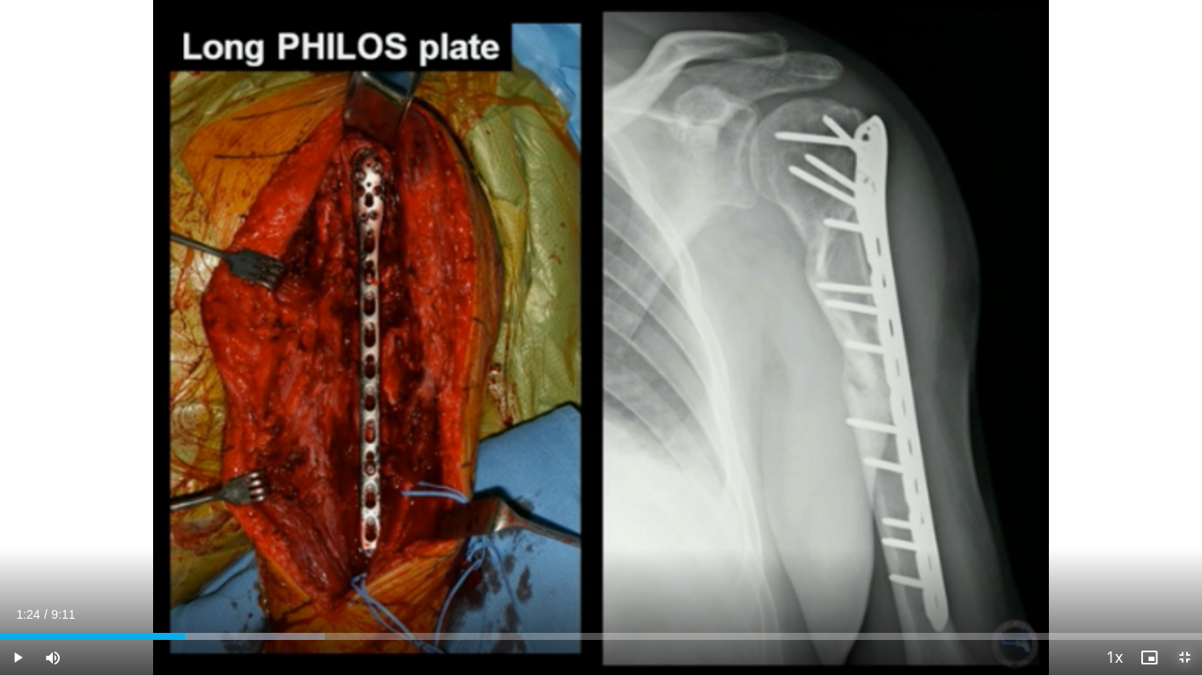
click at [1188, 563] on span "Video Player" at bounding box center [1184, 657] width 35 height 35
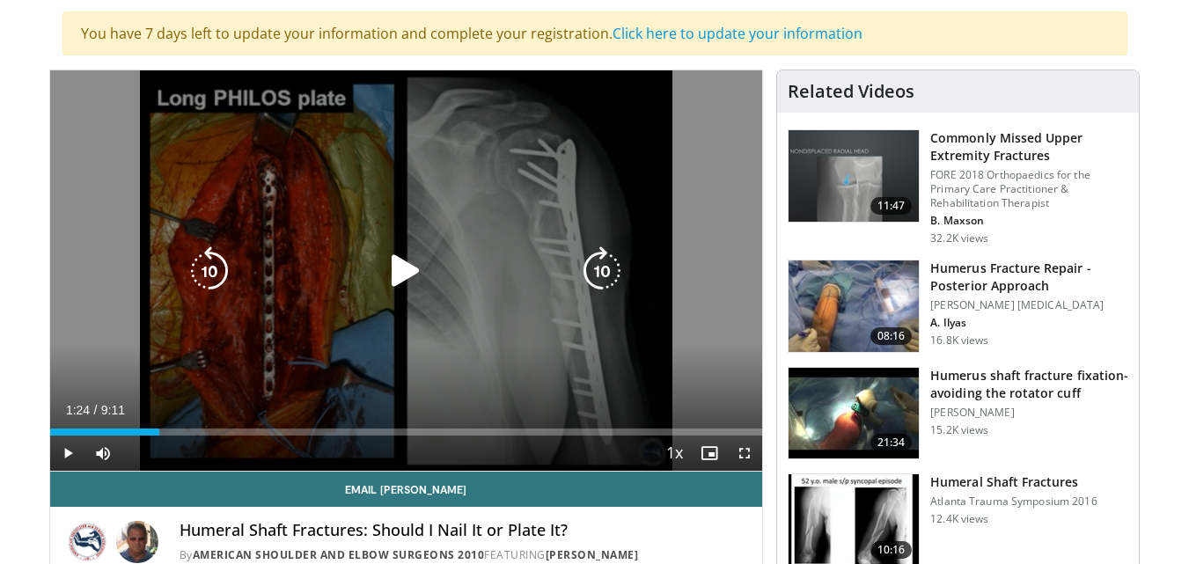
click at [410, 267] on icon "Video Player" at bounding box center [405, 270] width 49 height 49
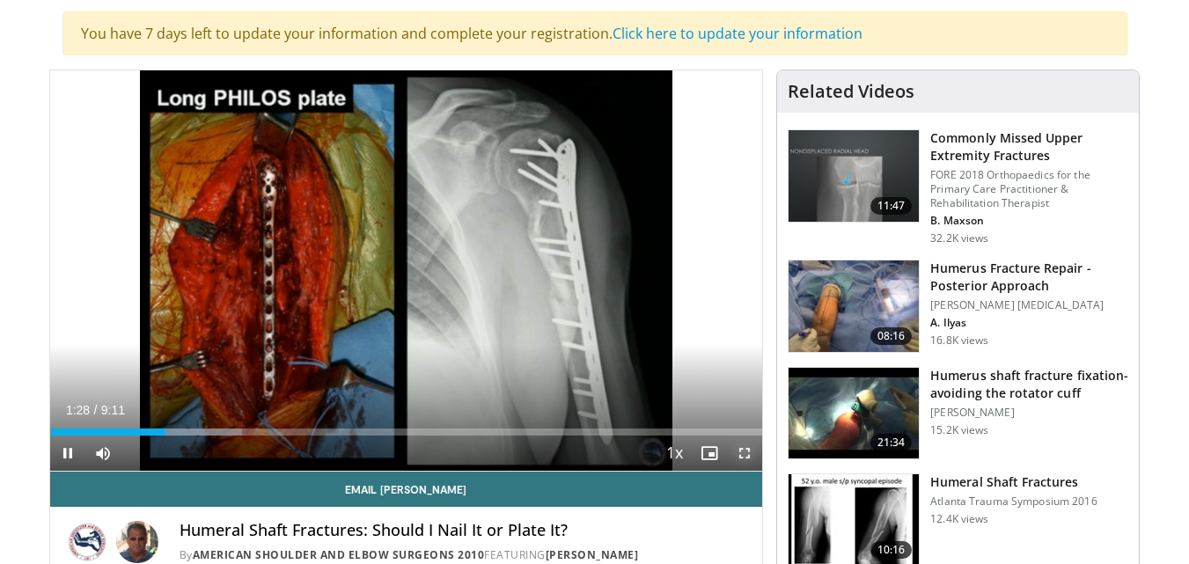
click at [745, 452] on span "Video Player" at bounding box center [744, 453] width 35 height 35
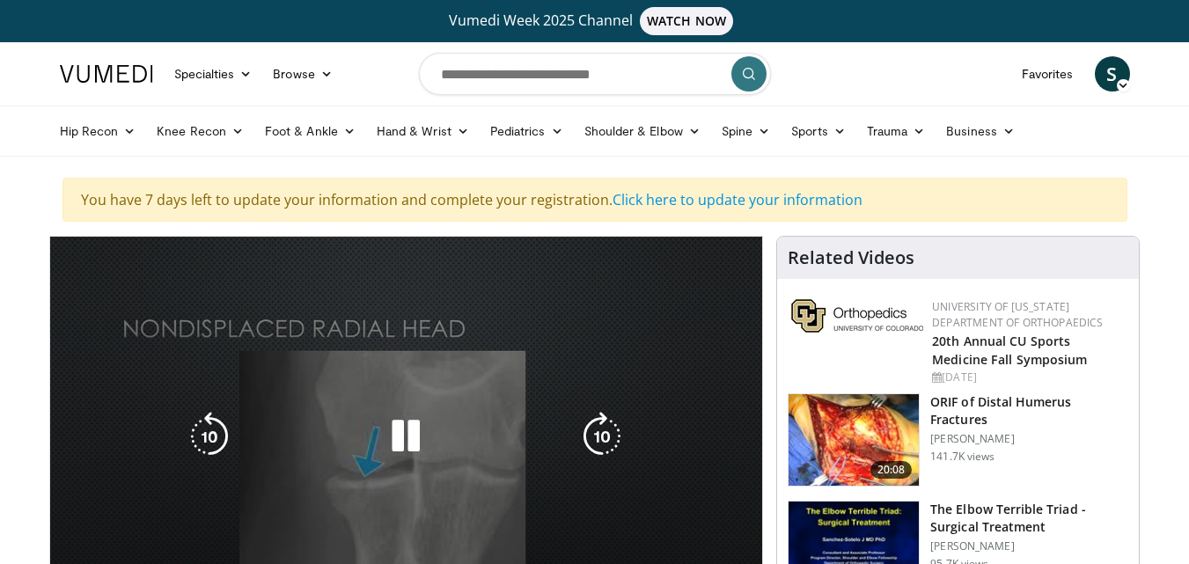
click at [569, 509] on div "10 seconds Tap to unmute" at bounding box center [406, 437] width 713 height 400
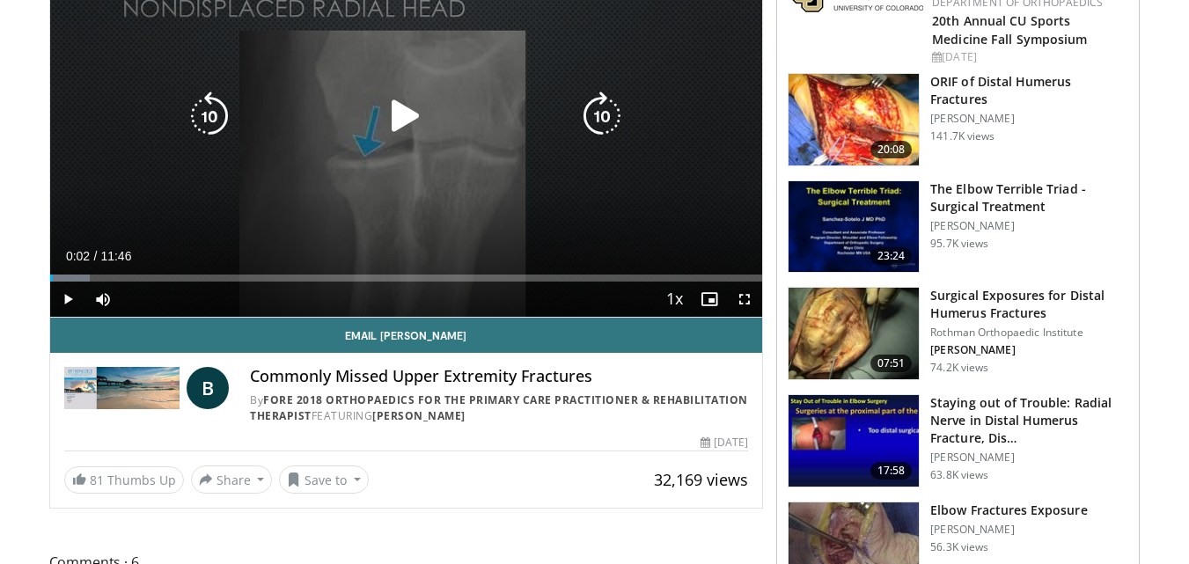
scroll to position [440, 0]
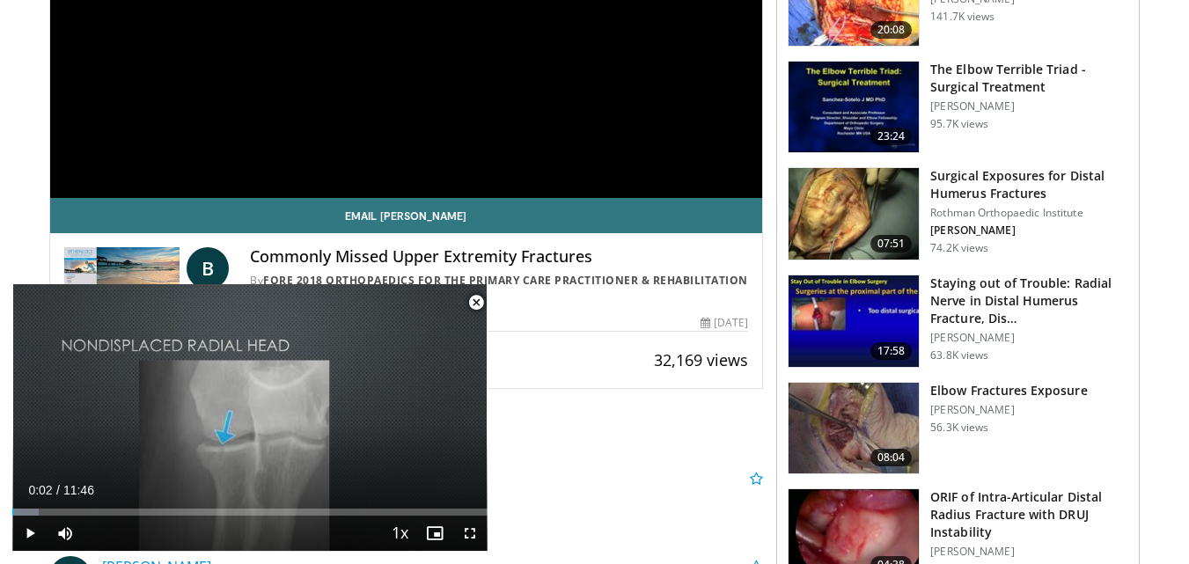
click at [473, 296] on span "Video Player" at bounding box center [475, 302] width 35 height 35
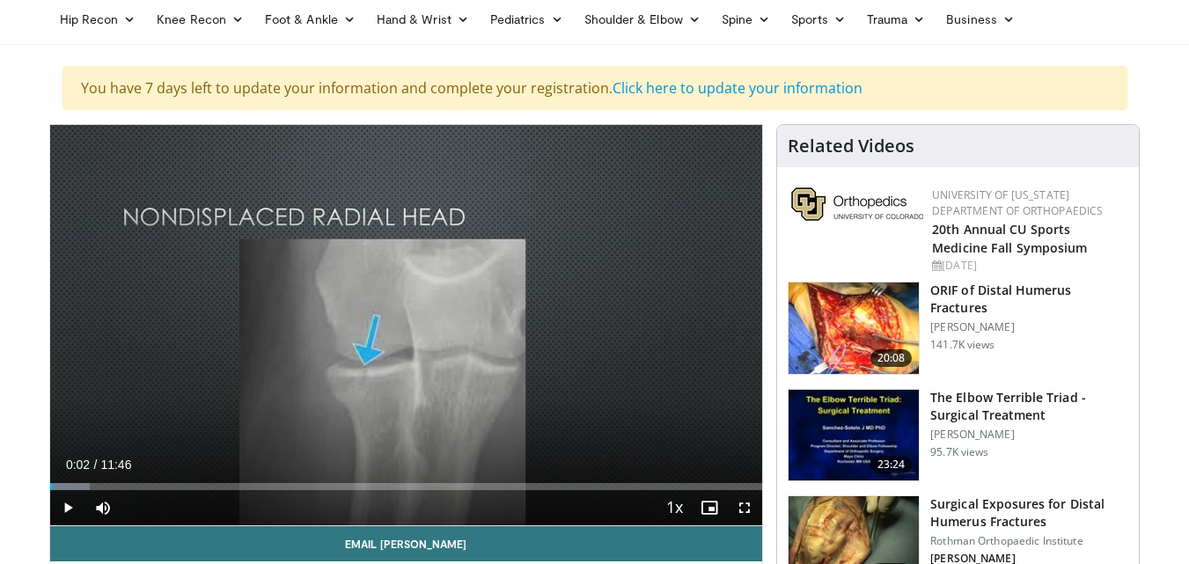
scroll to position [114, 0]
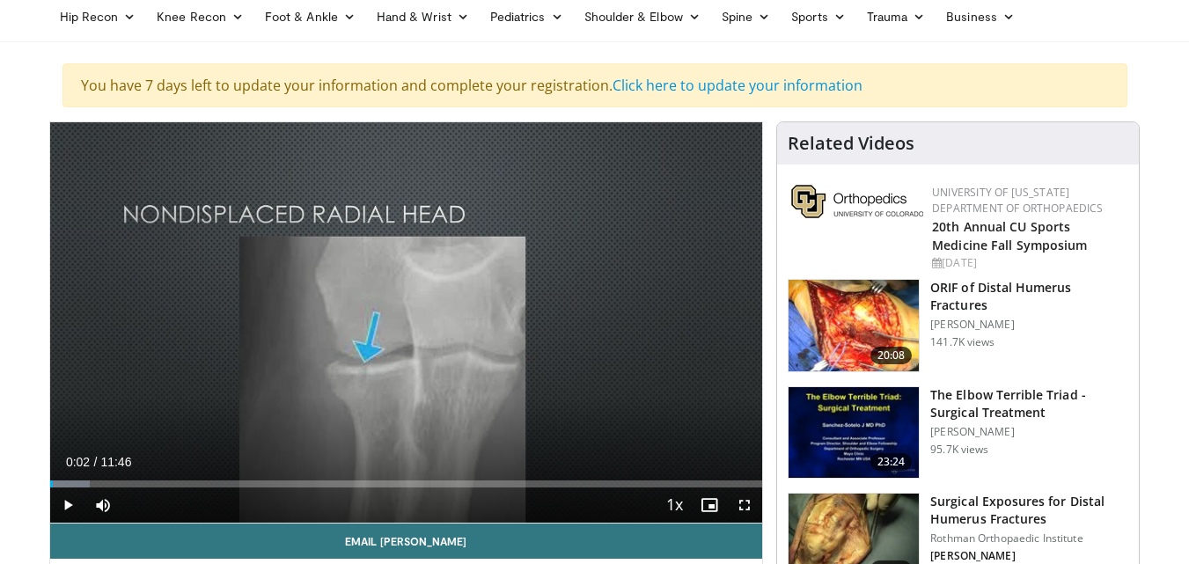
click at [849, 320] on img at bounding box center [853, 326] width 130 height 92
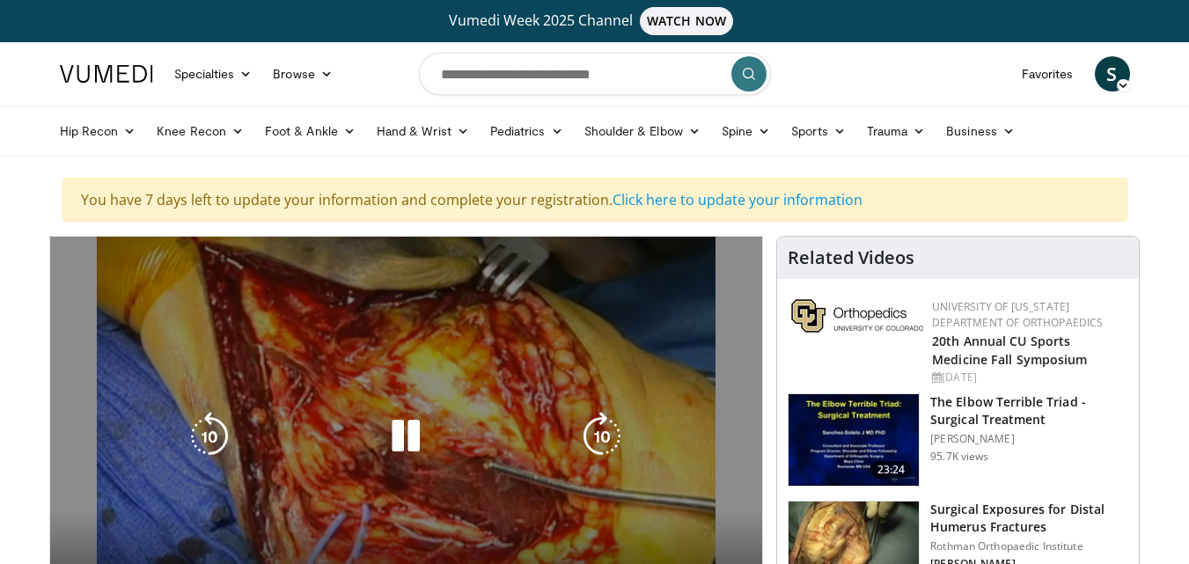
click at [403, 435] on icon "Video Player" at bounding box center [405, 436] width 49 height 49
